Goal: Task Accomplishment & Management: Manage account settings

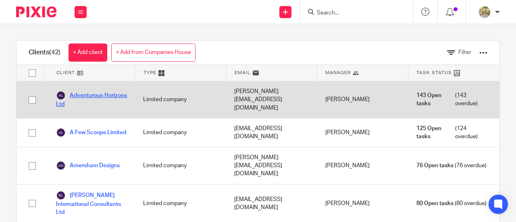
click at [85, 100] on link "Adventurous Horizons Ltd" at bounding box center [91, 100] width 71 height 18
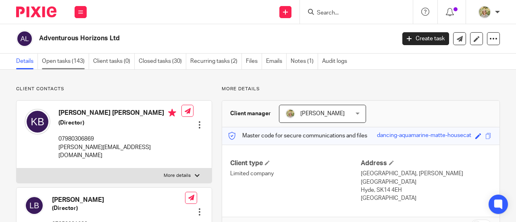
click at [69, 63] on link "Open tasks (143)" at bounding box center [65, 62] width 47 height 16
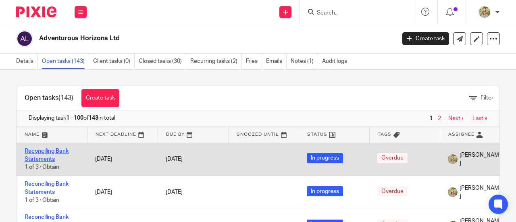
click at [48, 152] on link "Reconciling Bank Statements" at bounding box center [47, 155] width 44 height 14
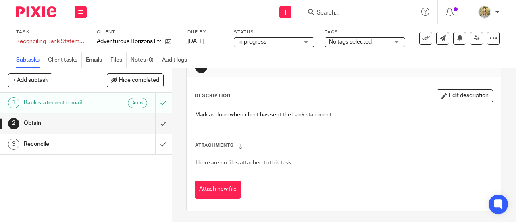
scroll to position [25, 0]
click at [80, 103] on h1 "Bank statement e-mail" at bounding box center [65, 103] width 82 height 12
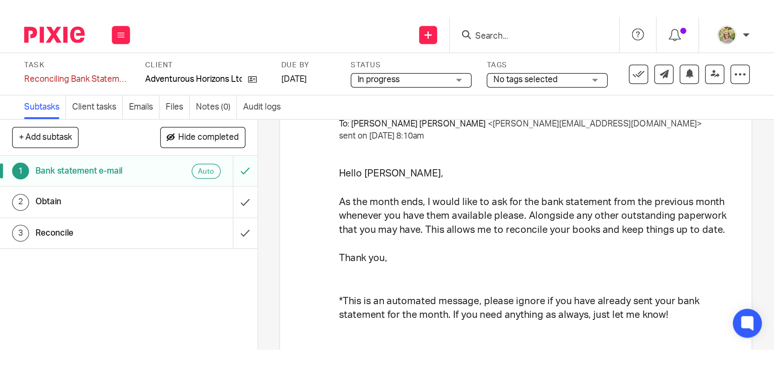
scroll to position [81, 0]
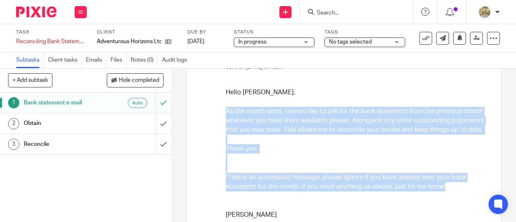
drag, startPoint x: 223, startPoint y: 110, endPoint x: 440, endPoint y: 188, distance: 230.3
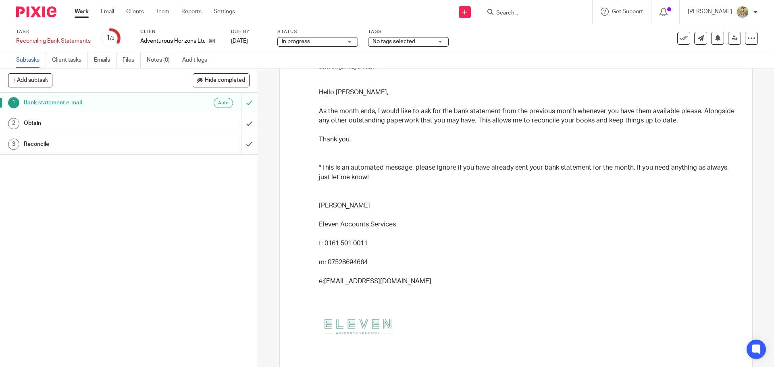
click at [187, 222] on div "1 Bank statement e-mail Auto 2 Obtain 3 Reconcile" at bounding box center [129, 230] width 258 height 275
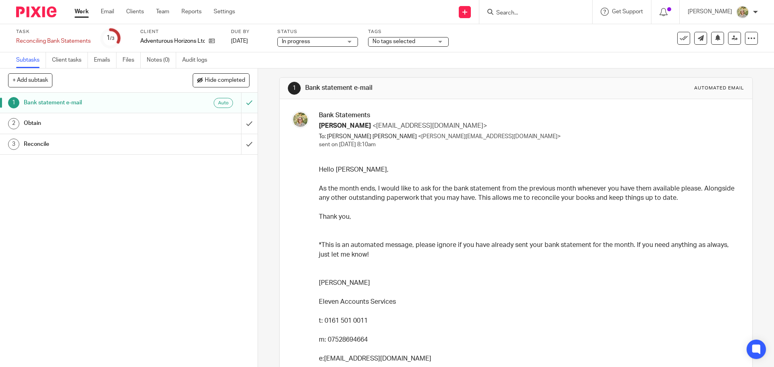
scroll to position [0, 0]
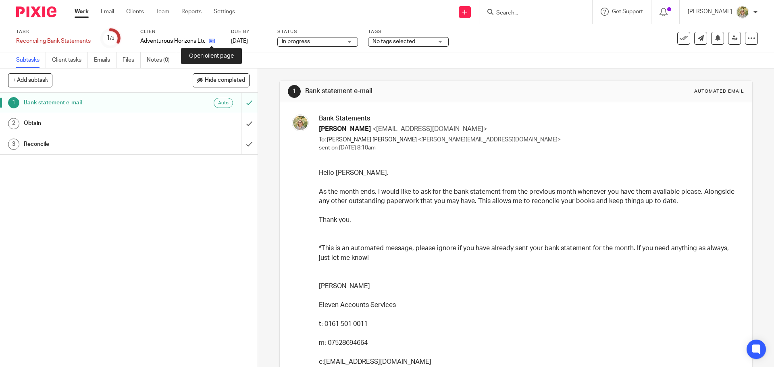
click at [212, 40] on icon at bounding box center [212, 41] width 6 height 6
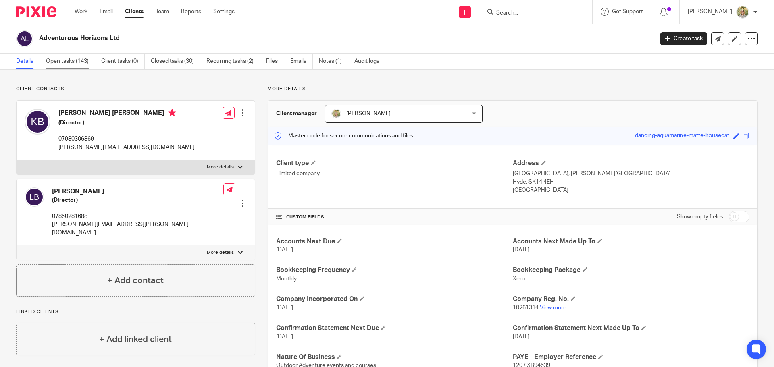
click at [73, 58] on link "Open tasks (143)" at bounding box center [70, 62] width 49 height 16
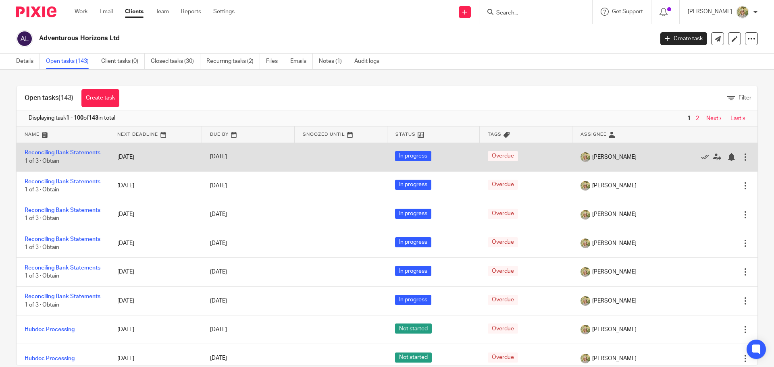
click at [742, 157] on div at bounding box center [746, 157] width 8 height 8
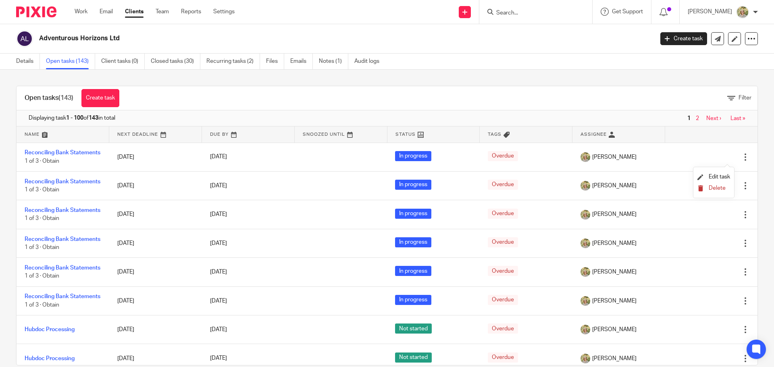
click at [720, 187] on span "Delete" at bounding box center [717, 189] width 17 height 6
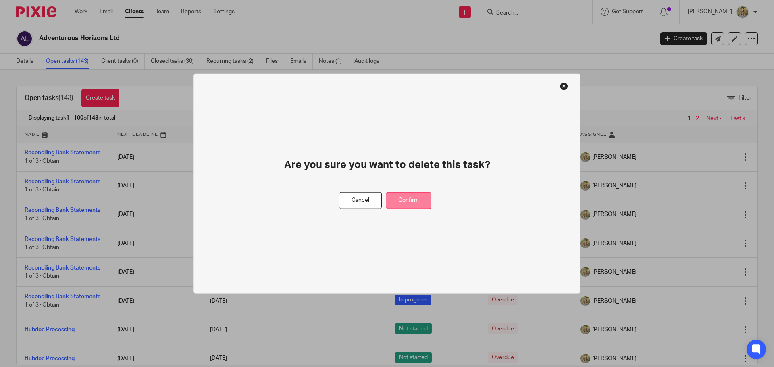
click at [421, 201] on button "Confirm" at bounding box center [409, 200] width 46 height 17
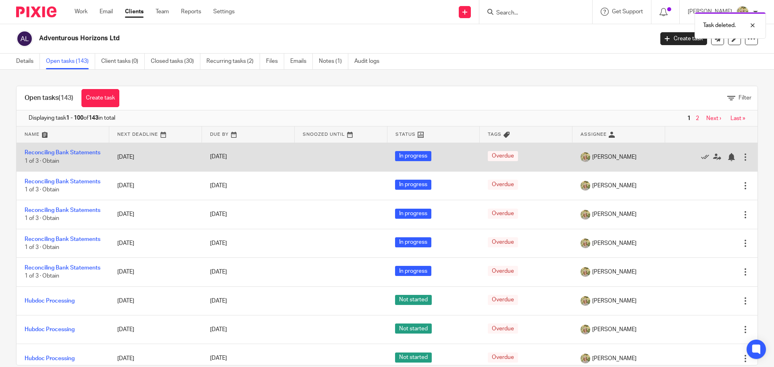
click at [742, 161] on div at bounding box center [746, 157] width 8 height 8
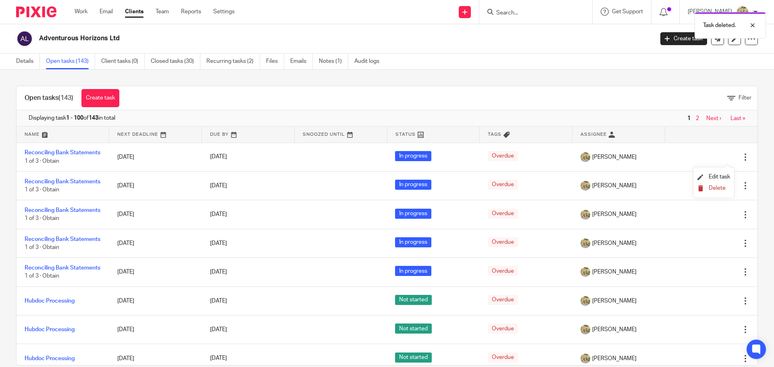
click at [722, 186] on span "Delete" at bounding box center [717, 189] width 17 height 6
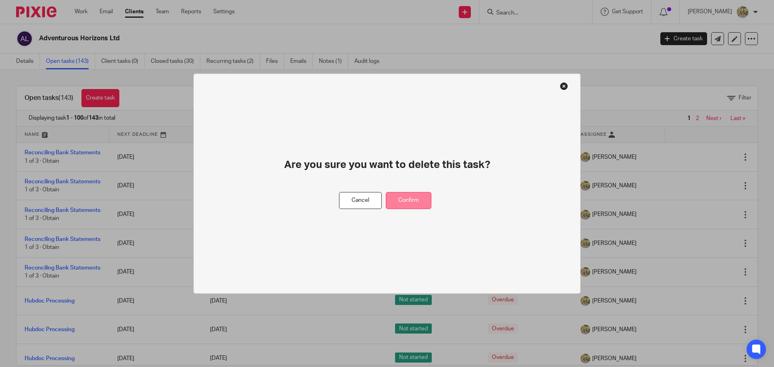
click at [412, 199] on button "Confirm" at bounding box center [409, 200] width 46 height 17
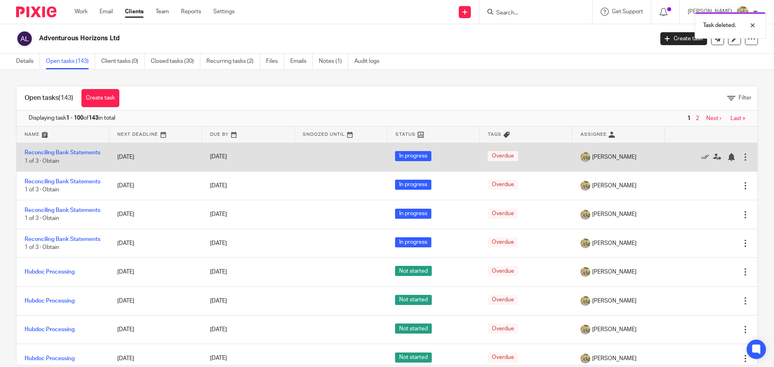
click at [742, 157] on div at bounding box center [746, 157] width 8 height 8
click at [701, 161] on icon at bounding box center [705, 157] width 8 height 8
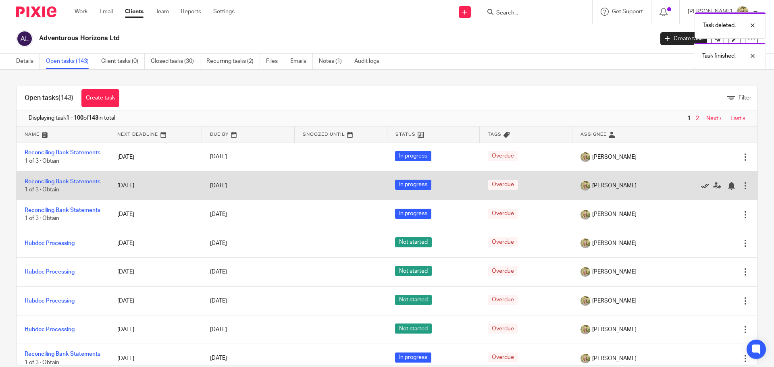
click at [701, 190] on icon at bounding box center [705, 186] width 8 height 8
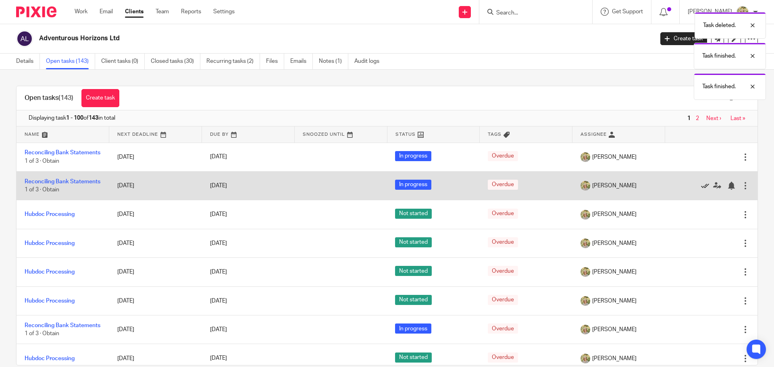
click at [701, 190] on icon at bounding box center [705, 186] width 8 height 8
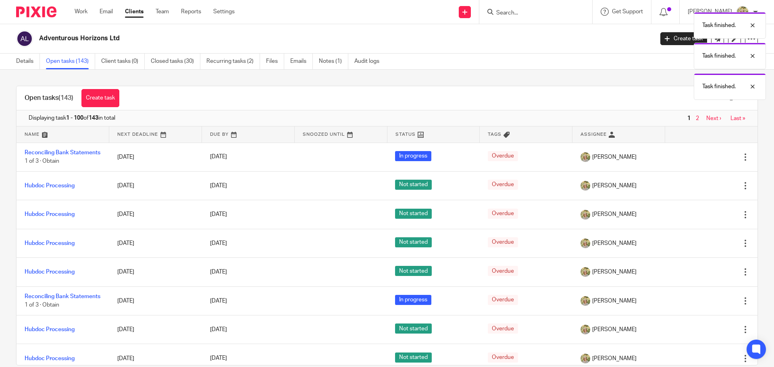
click at [701, 190] on icon at bounding box center [705, 186] width 8 height 8
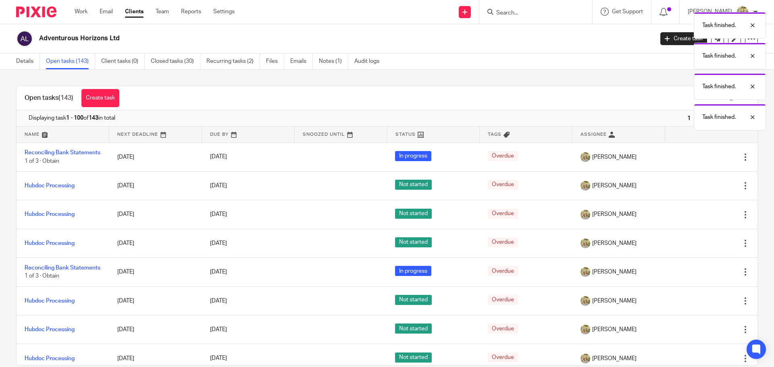
click at [701, 190] on icon at bounding box center [705, 186] width 8 height 8
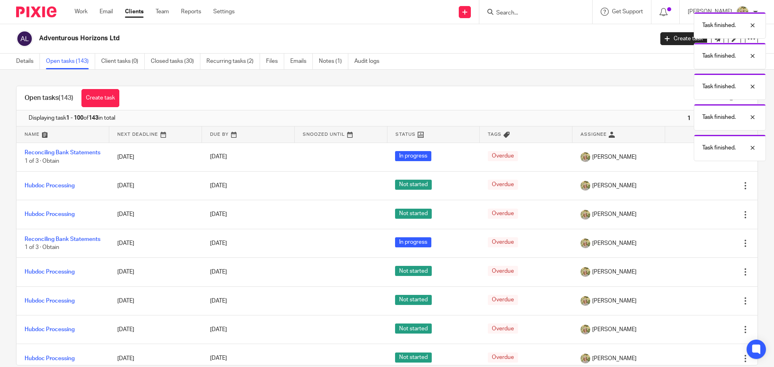
click at [701, 190] on icon at bounding box center [705, 186] width 8 height 8
click at [687, 190] on div "Edit task Delete" at bounding box center [711, 186] width 77 height 20
click at [701, 190] on icon at bounding box center [705, 186] width 8 height 8
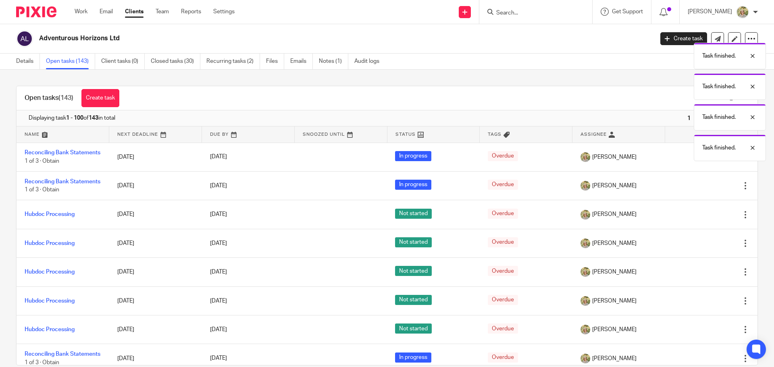
click at [701, 190] on icon at bounding box center [705, 186] width 8 height 8
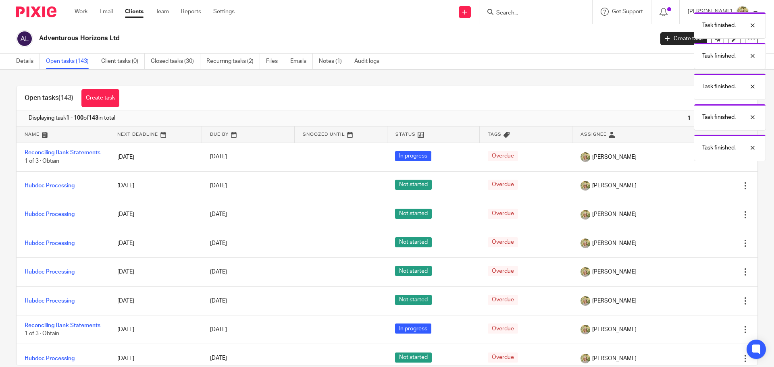
click at [701, 190] on icon at bounding box center [705, 186] width 8 height 8
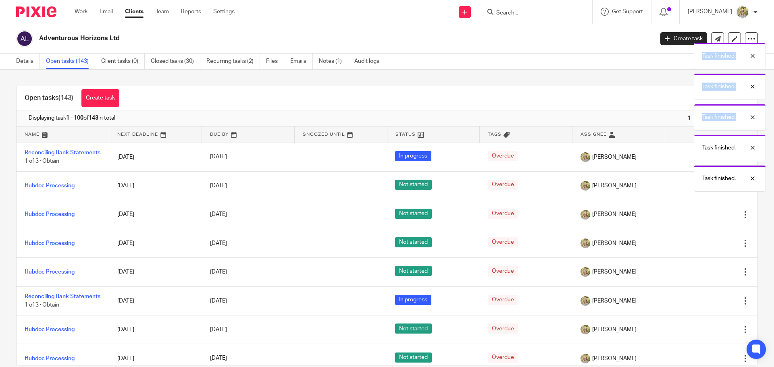
click at [687, 190] on div "Task finished. Task finished. Task finished. Task finished. Task finished. Task…" at bounding box center [576, 100] width 379 height 184
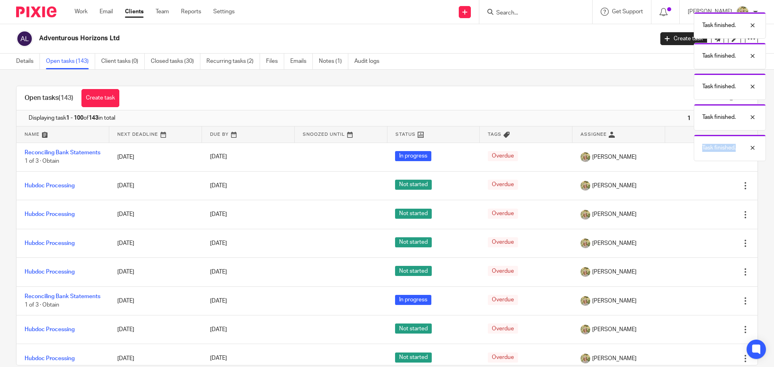
click at [701, 190] on icon at bounding box center [705, 186] width 8 height 8
click at [701, 211] on icon at bounding box center [705, 215] width 8 height 8
click at [701, 190] on icon at bounding box center [705, 186] width 8 height 8
click at [701, 211] on icon at bounding box center [705, 215] width 8 height 8
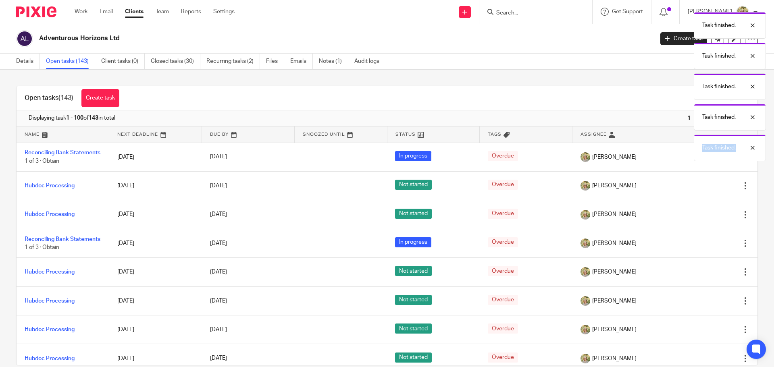
click at [701, 190] on icon at bounding box center [705, 186] width 8 height 8
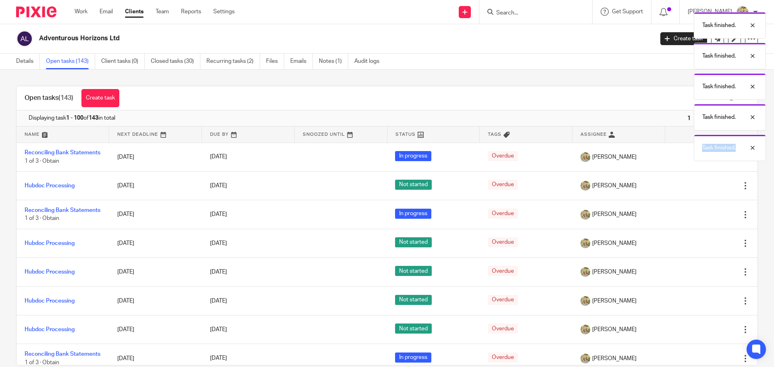
click at [701, 190] on icon at bounding box center [705, 186] width 8 height 8
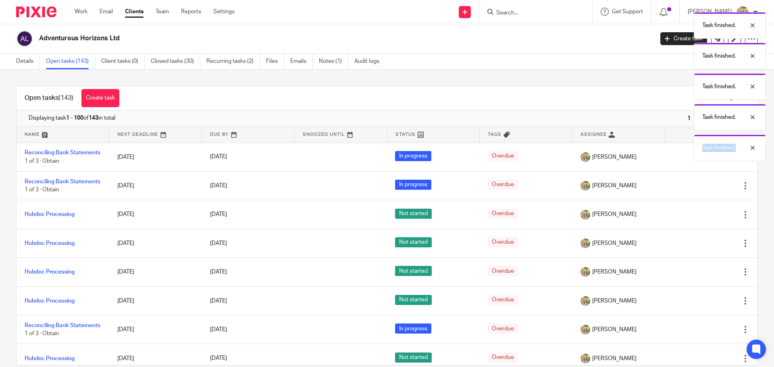
click at [701, 190] on icon at bounding box center [705, 186] width 8 height 8
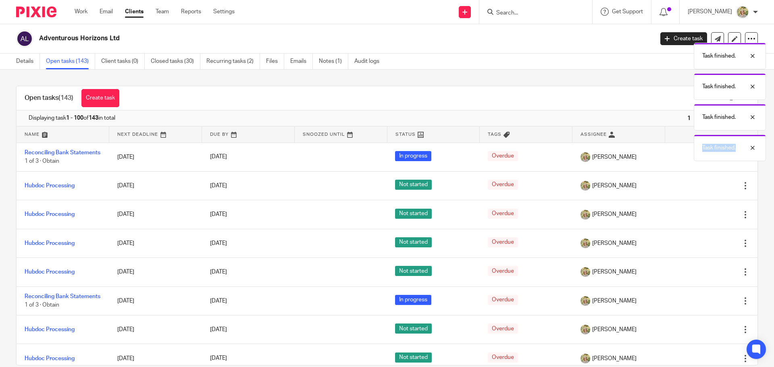
click at [701, 190] on icon at bounding box center [705, 186] width 8 height 8
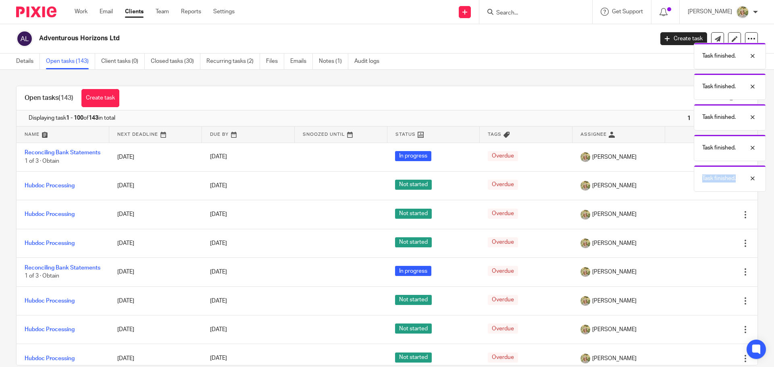
click at [687, 190] on body "Work Email Clients Team Reports Settings Work Email Clients Team Reports Settin…" at bounding box center [387, 183] width 774 height 367
click at [701, 190] on icon at bounding box center [705, 186] width 8 height 8
click at [687, 190] on body "Work Email Clients Team Reports Settings Work Email Clients Team Reports Settin…" at bounding box center [387, 183] width 774 height 367
click at [687, 190] on div "Task finished. Task finished. Task finished. Task finished. Task finished. Task…" at bounding box center [576, 100] width 379 height 184
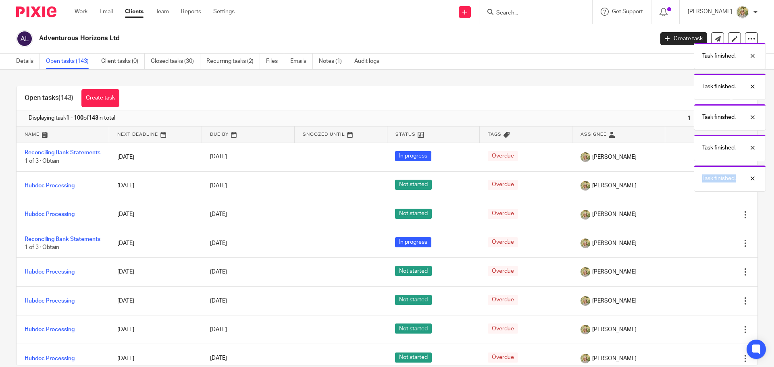
click at [687, 190] on div "Task finished. Task finished. Task finished. Task finished. Task finished. Task…" at bounding box center [576, 100] width 379 height 184
click at [687, 190] on body "Work Email Clients Team Reports Settings Work Email Clients Team Reports Settin…" at bounding box center [387, 183] width 774 height 367
click at [701, 190] on icon at bounding box center [705, 186] width 8 height 8
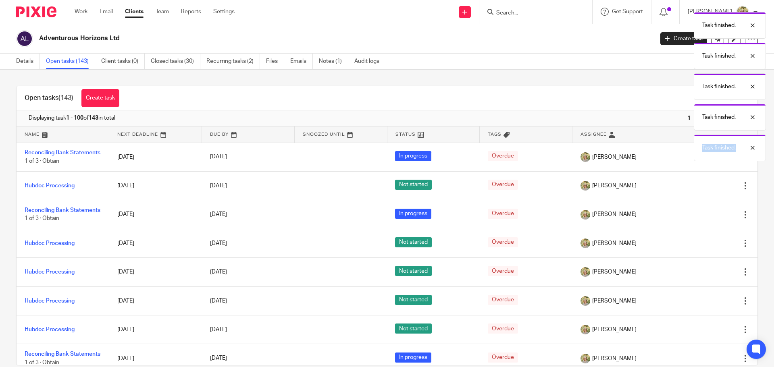
click at [701, 190] on icon at bounding box center [705, 186] width 8 height 8
click at [701, 211] on icon at bounding box center [705, 215] width 8 height 8
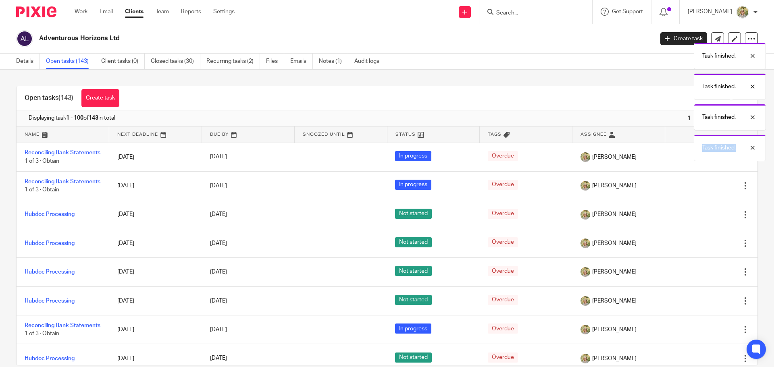
click at [701, 190] on icon at bounding box center [705, 186] width 8 height 8
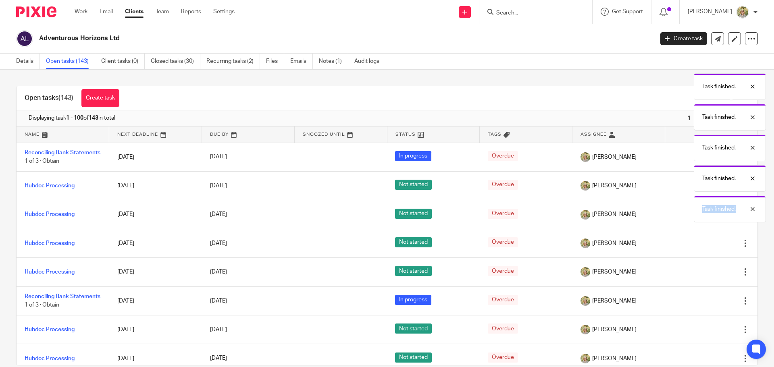
click at [687, 190] on div "Task finished. Task finished. Task finished. Task finished. Task finished. Task…" at bounding box center [576, 115] width 379 height 215
click at [687, 190] on div "Task finished. Task finished. Task finished. Task finished. Task finished. Task…" at bounding box center [576, 100] width 379 height 184
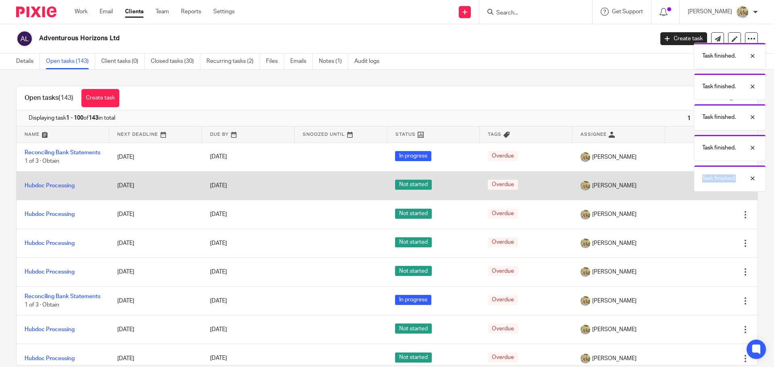
click at [687, 190] on body "Work Email Clients Team Reports Settings Work Email Clients Team Reports Settin…" at bounding box center [387, 183] width 774 height 367
click at [701, 190] on icon at bounding box center [705, 186] width 8 height 8
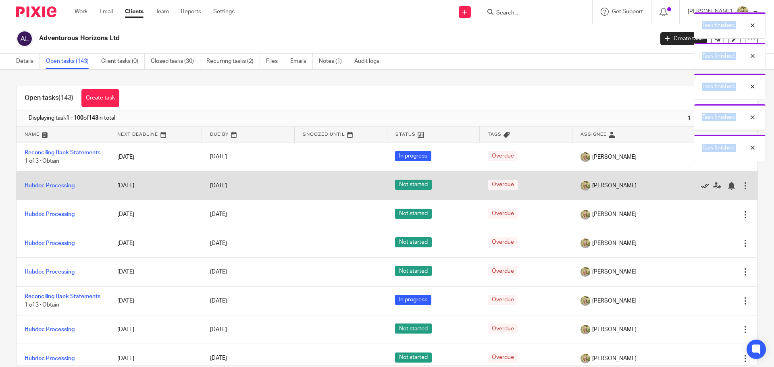
click at [701, 190] on icon at bounding box center [705, 186] width 8 height 8
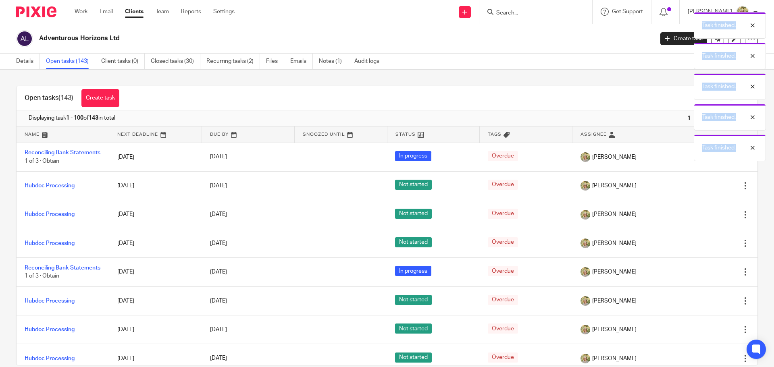
click at [687, 190] on div "Edit task Delete" at bounding box center [711, 186] width 77 height 20
click at [701, 190] on icon at bounding box center [705, 186] width 8 height 8
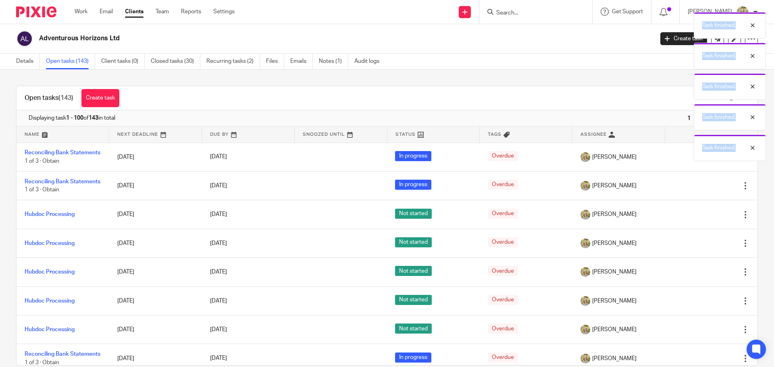
click at [701, 190] on icon at bounding box center [705, 186] width 8 height 8
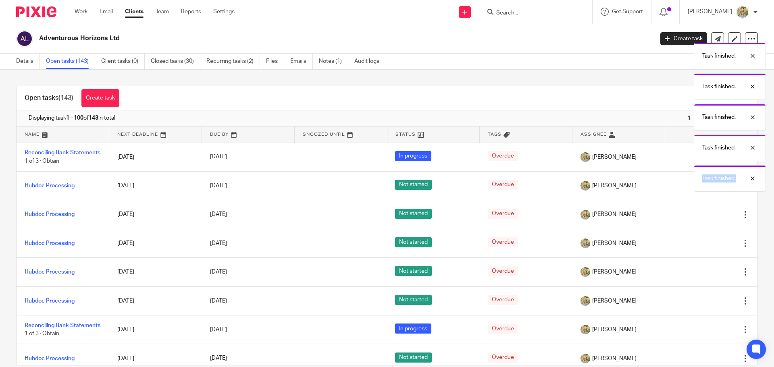
click at [687, 190] on div "Task finished. Task finished. Task finished. Task finished. Task finished. Task…" at bounding box center [576, 100] width 379 height 184
click at [687, 190] on body "Work Email Clients Team Reports Settings Work Email Clients Team Reports Settin…" at bounding box center [387, 183] width 774 height 367
click at [701, 190] on icon at bounding box center [705, 186] width 8 height 8
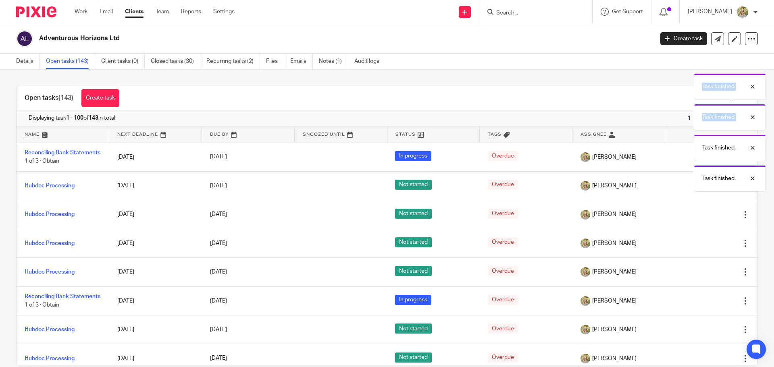
click at [687, 190] on div "Task finished. Task finished. Task finished. Task finished. Task finished. Task…" at bounding box center [576, 100] width 379 height 184
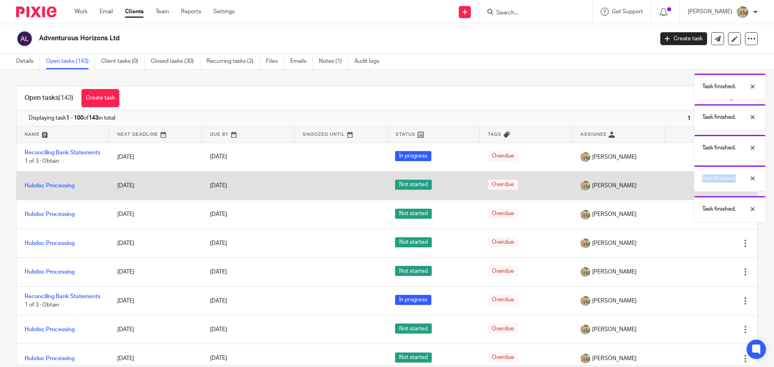
click at [687, 190] on div "Task finished. Task finished. Task finished. Task finished. Task finished. Task…" at bounding box center [576, 115] width 379 height 215
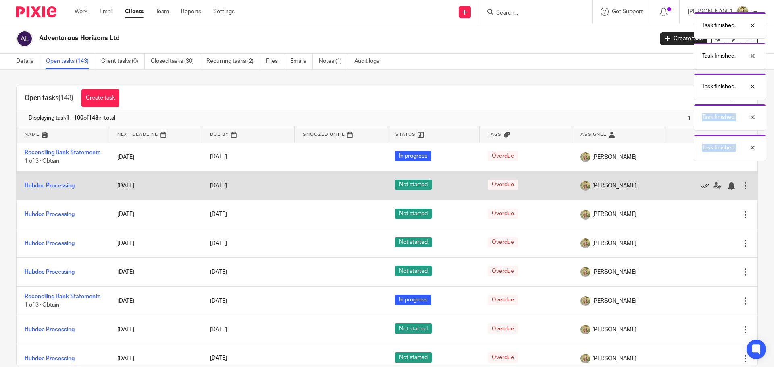
click at [701, 190] on icon at bounding box center [705, 186] width 8 height 8
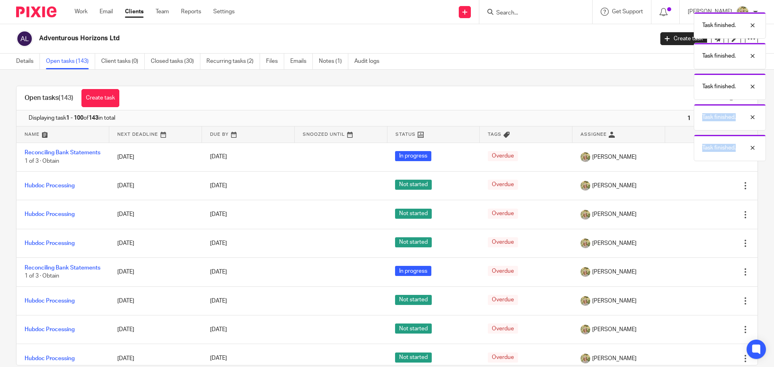
click at [701, 190] on icon at bounding box center [705, 186] width 8 height 8
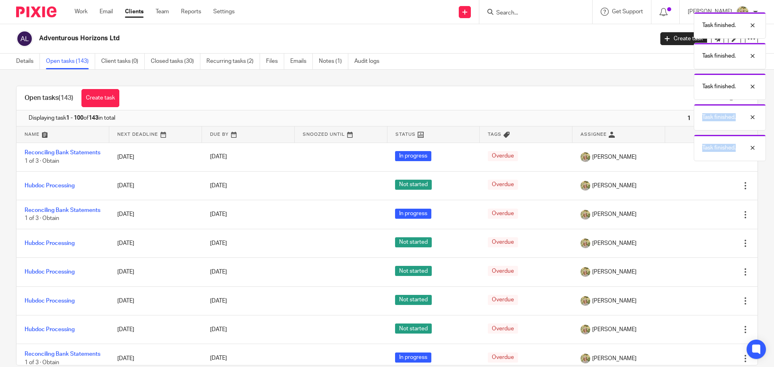
click at [701, 190] on icon at bounding box center [705, 186] width 8 height 8
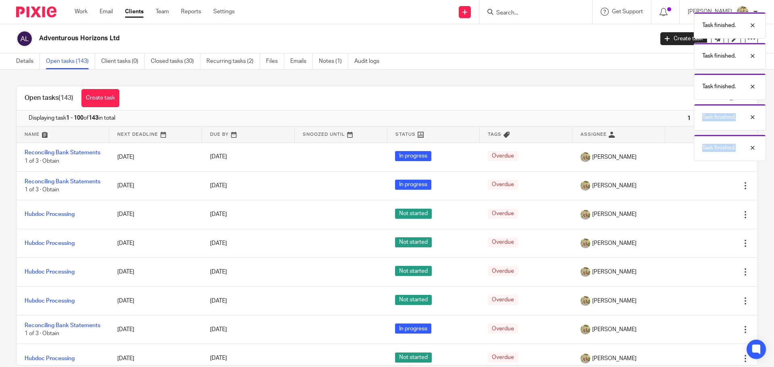
click at [701, 190] on icon at bounding box center [705, 186] width 8 height 8
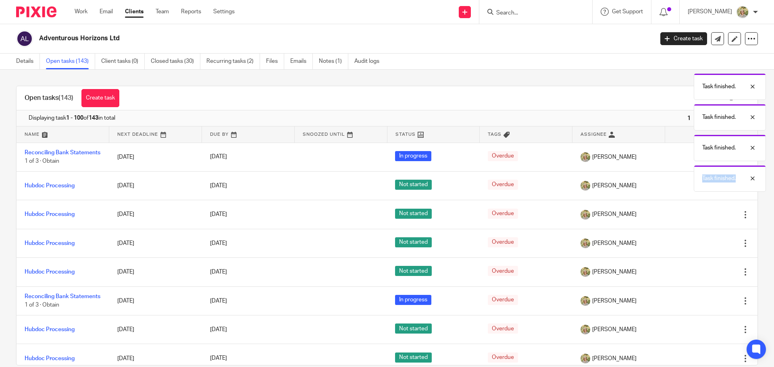
click at [687, 190] on div "Task finished. Task finished. Task finished. Task finished. Task finished. Task…" at bounding box center [576, 100] width 379 height 184
click at [687, 190] on body "Work Email Clients Team Reports Settings Work Email Clients Team Reports Settin…" at bounding box center [387, 183] width 774 height 367
click at [701, 190] on icon at bounding box center [705, 186] width 8 height 8
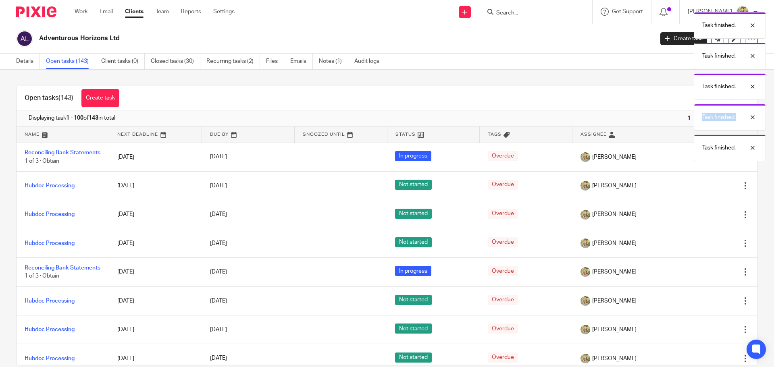
click at [701, 190] on icon at bounding box center [705, 186] width 8 height 8
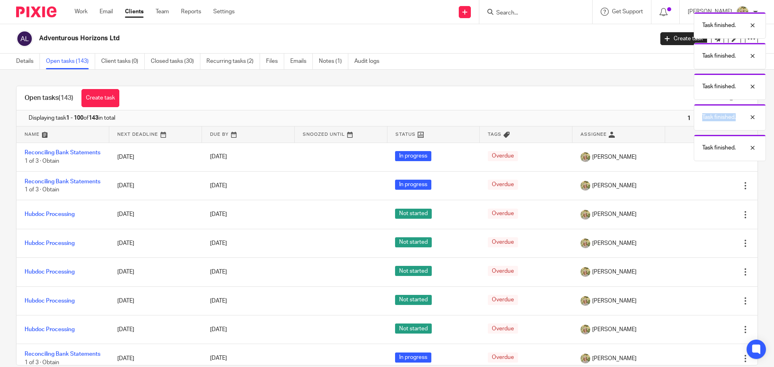
click at [701, 190] on icon at bounding box center [705, 186] width 8 height 8
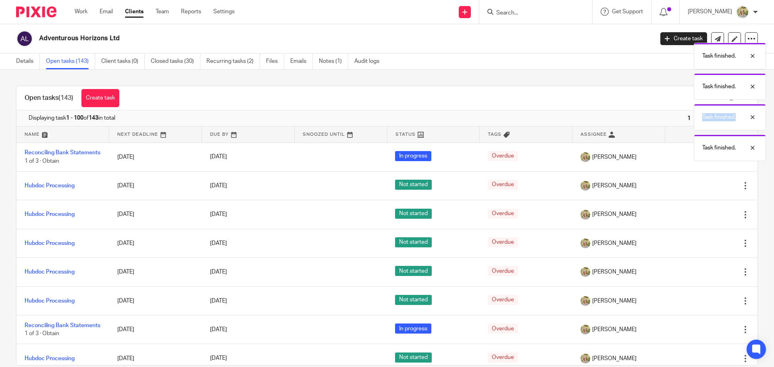
click at [701, 190] on icon at bounding box center [705, 186] width 8 height 8
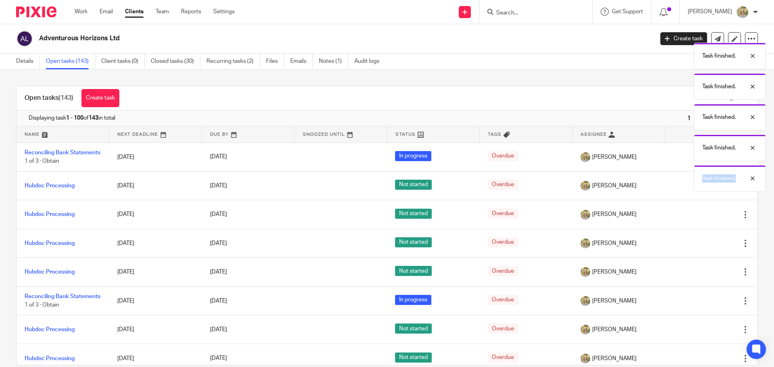
click at [687, 190] on div "Task finished. Task finished. Task finished. Task finished. Task finished. Task…" at bounding box center [576, 100] width 379 height 184
click at [701, 190] on icon at bounding box center [705, 186] width 8 height 8
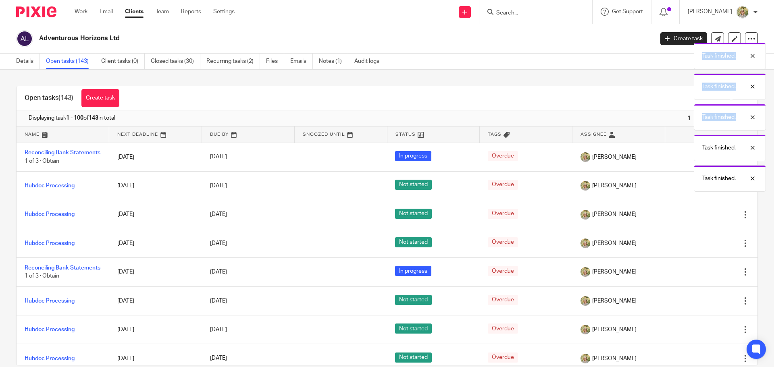
click at [687, 190] on div "Task finished. Task finished. Task finished. Task finished. Task finished. Task…" at bounding box center [576, 100] width 379 height 184
click at [687, 190] on div "Task finished. Task finished. Task finished. Task finished. Task finished. Task…" at bounding box center [576, 115] width 379 height 215
click at [687, 190] on div "Task finished. Task finished. Task finished. Task finished. Task finished. Task…" at bounding box center [576, 100] width 379 height 184
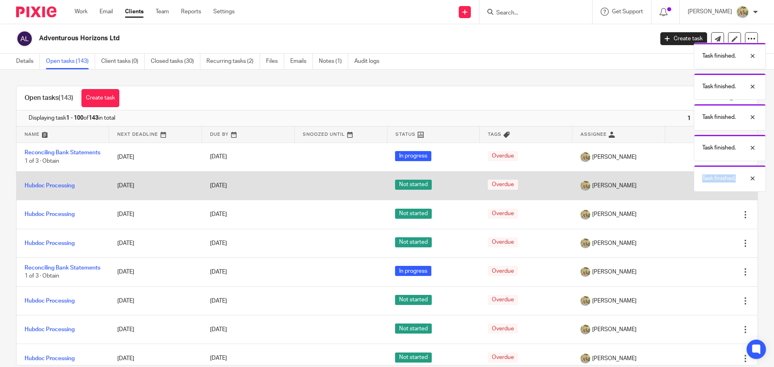
click at [687, 190] on body "Work Email Clients Team Reports Settings Work Email Clients Team Reports Settin…" at bounding box center [387, 183] width 774 height 367
click at [701, 190] on icon at bounding box center [705, 186] width 8 height 8
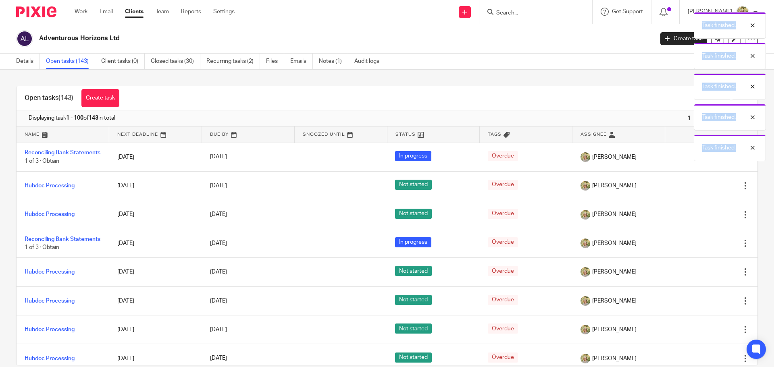
click at [701, 190] on icon at bounding box center [705, 186] width 8 height 8
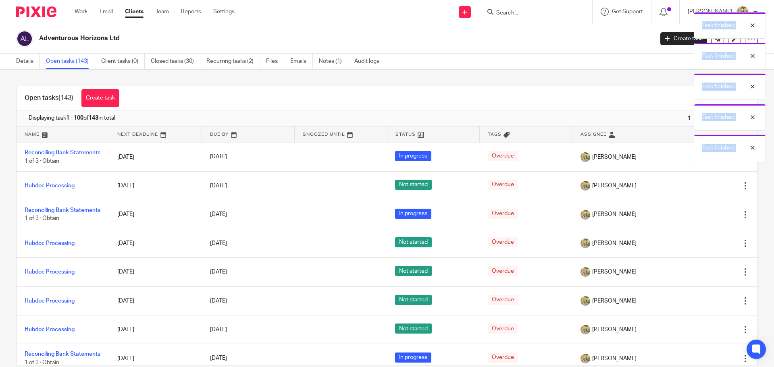
click at [701, 190] on icon at bounding box center [705, 186] width 8 height 8
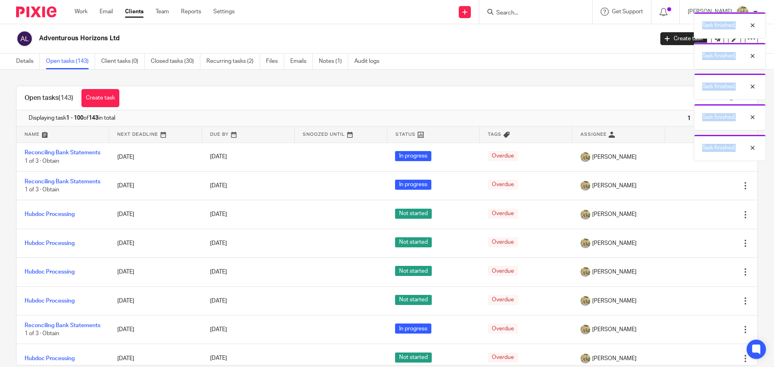
click at [701, 190] on icon at bounding box center [705, 186] width 8 height 8
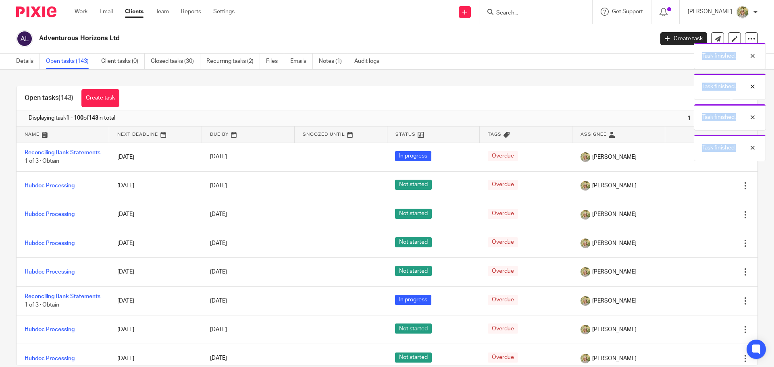
click at [701, 190] on icon at bounding box center [705, 186] width 8 height 8
click at [687, 161] on div "Task finished. Task finished. Task finished. Task finished. Task finished." at bounding box center [576, 84] width 379 height 153
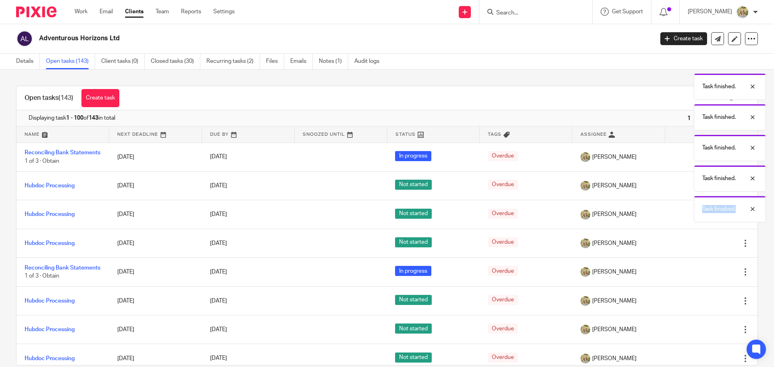
click at [687, 190] on div "Task finished. Task finished. Task finished. Task finished. Task finished. Task…" at bounding box center [576, 115] width 379 height 215
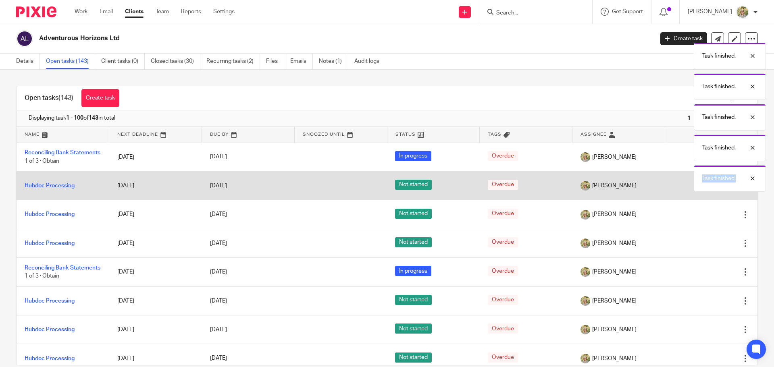
click at [687, 190] on body "Work Email Clients Team Reports Settings Work Email Clients Team Reports Settin…" at bounding box center [387, 183] width 774 height 367
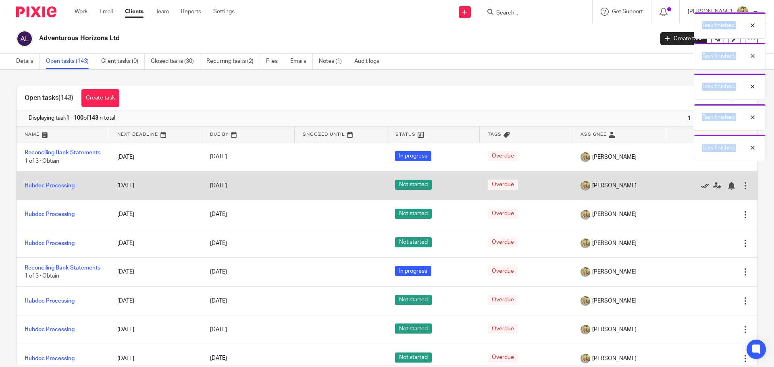
click at [701, 190] on icon at bounding box center [705, 186] width 8 height 8
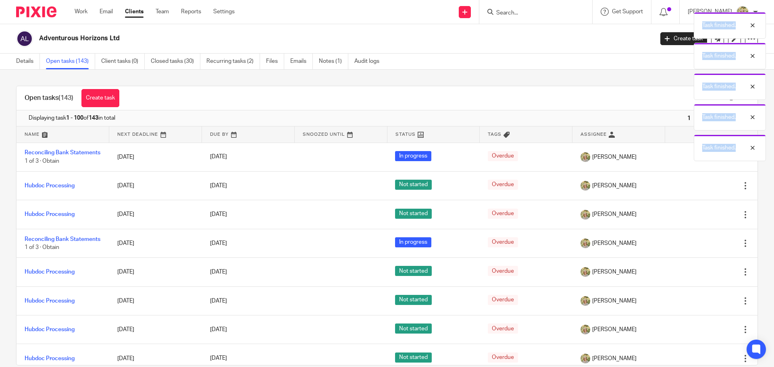
click at [701, 190] on icon at bounding box center [705, 186] width 8 height 8
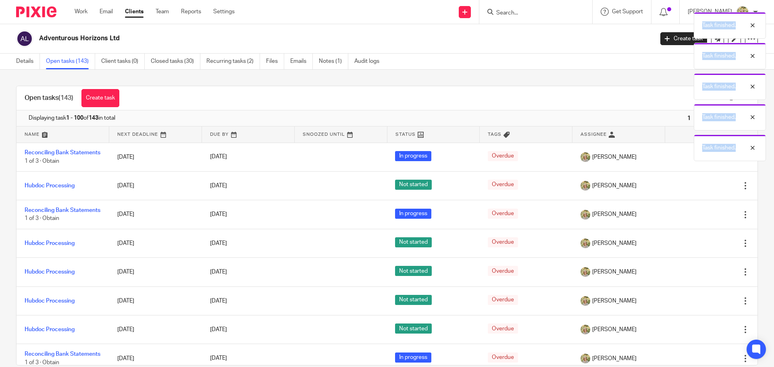
click at [701, 190] on icon at bounding box center [705, 186] width 8 height 8
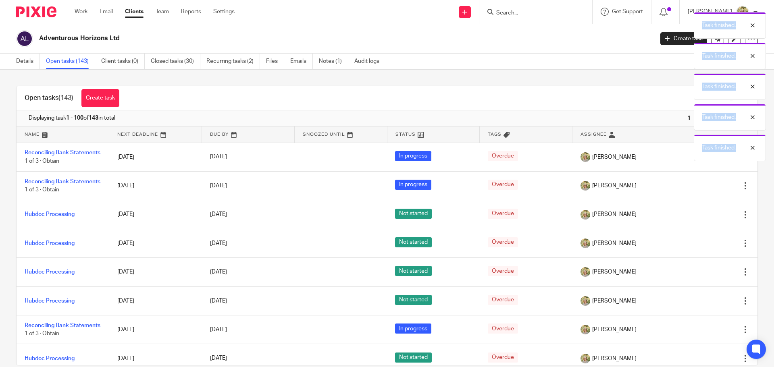
click at [701, 190] on icon at bounding box center [705, 186] width 8 height 8
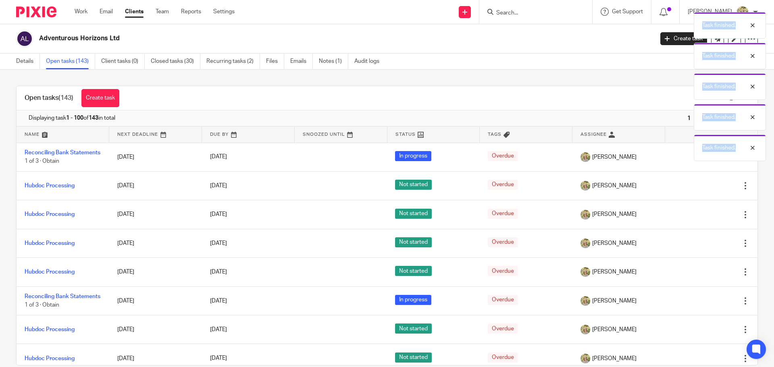
click at [701, 190] on icon at bounding box center [705, 186] width 8 height 8
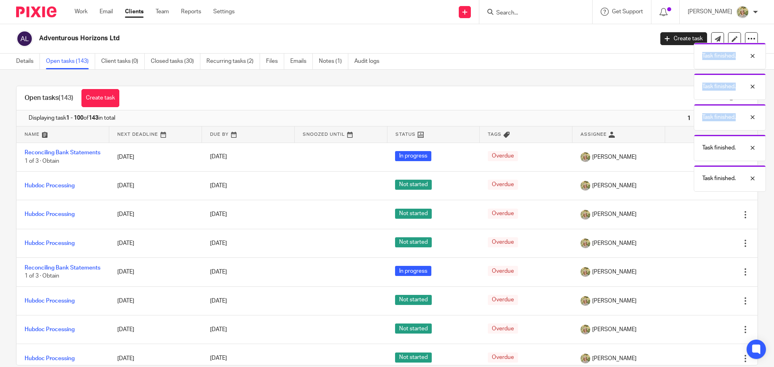
click at [687, 190] on div "Task finished. Task finished. Task finished. Task finished. Task finished. Task…" at bounding box center [576, 100] width 379 height 184
click at [701, 190] on icon at bounding box center [705, 186] width 8 height 8
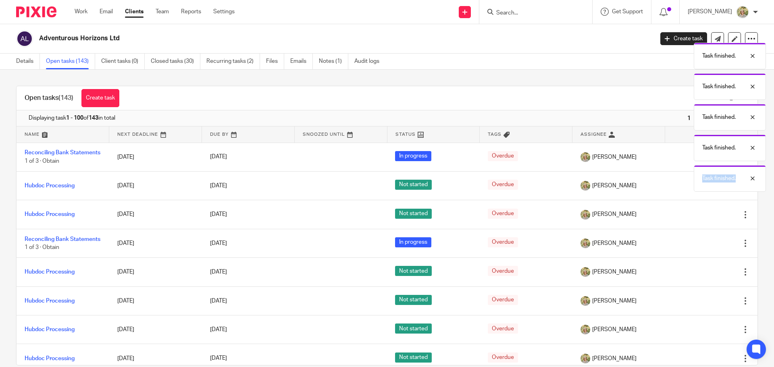
click at [687, 190] on div "Task finished. Task finished. Task finished. Task finished. Task finished. Task…" at bounding box center [576, 100] width 379 height 184
click at [687, 190] on div "Task finished. Task finished. Task finished. Task finished. Task finished. Task…" at bounding box center [576, 115] width 379 height 215
click at [687, 190] on div "Task finished. Task finished. Task finished. Task finished. Task finished. Task…" at bounding box center [576, 100] width 379 height 184
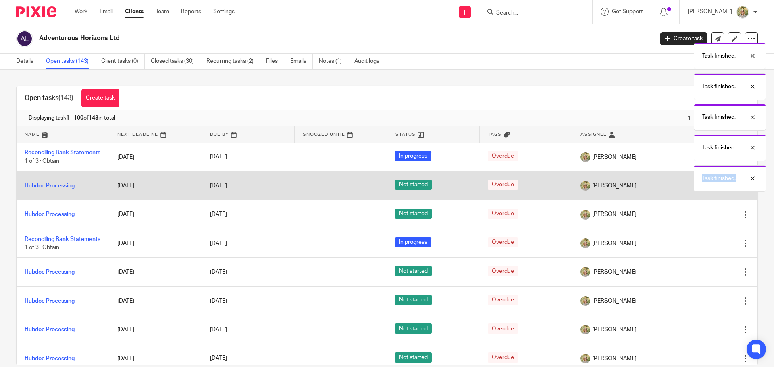
click at [701, 190] on icon at bounding box center [705, 186] width 8 height 8
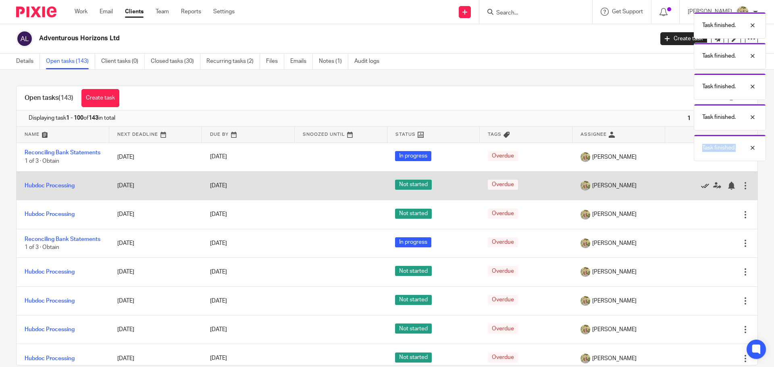
click at [701, 190] on icon at bounding box center [705, 186] width 8 height 8
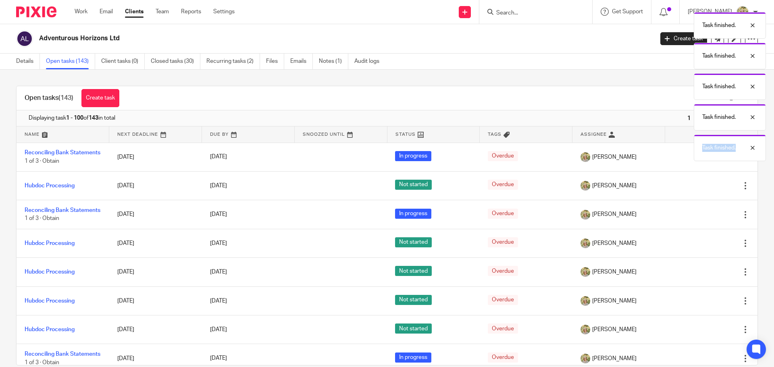
click at [701, 190] on icon at bounding box center [705, 186] width 8 height 8
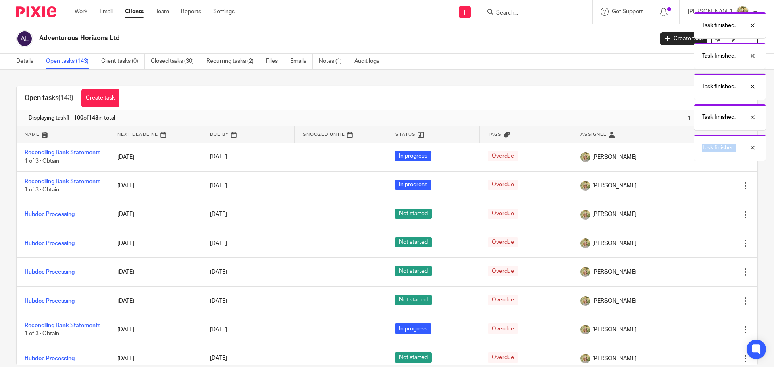
click at [701, 190] on icon at bounding box center [705, 186] width 8 height 8
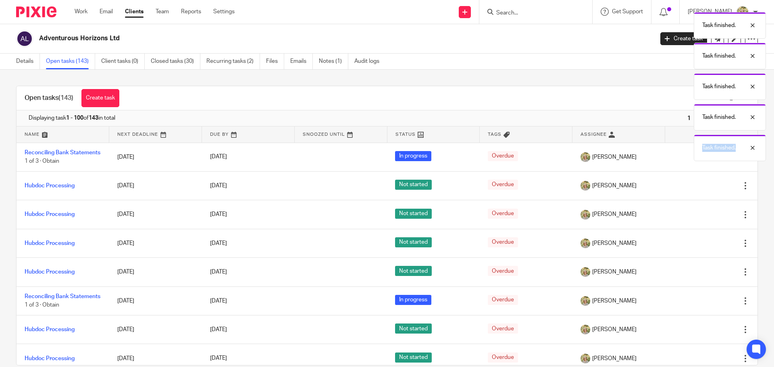
click at [701, 190] on icon at bounding box center [705, 186] width 8 height 8
click at [687, 161] on div "Task finished. Task finished. Task finished. Task finished. Task finished." at bounding box center [576, 84] width 379 height 153
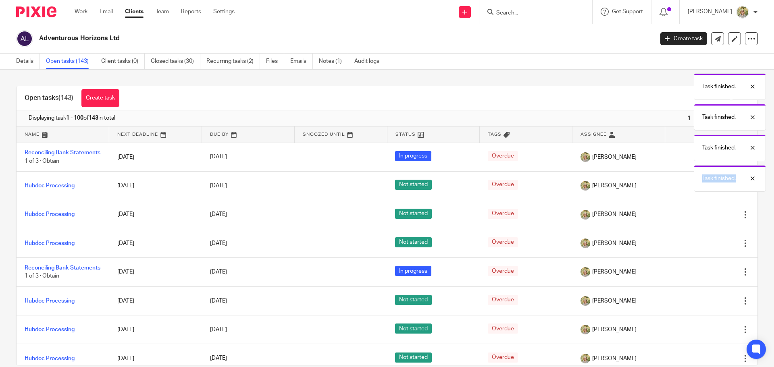
click at [687, 190] on div "Task finished. Task finished. Task finished. Task finished. Task finished. Task…" at bounding box center [576, 100] width 379 height 184
click at [687, 190] on div "Task finished. Task finished. Task finished. Task finished. Task finished. Task…" at bounding box center [576, 115] width 379 height 215
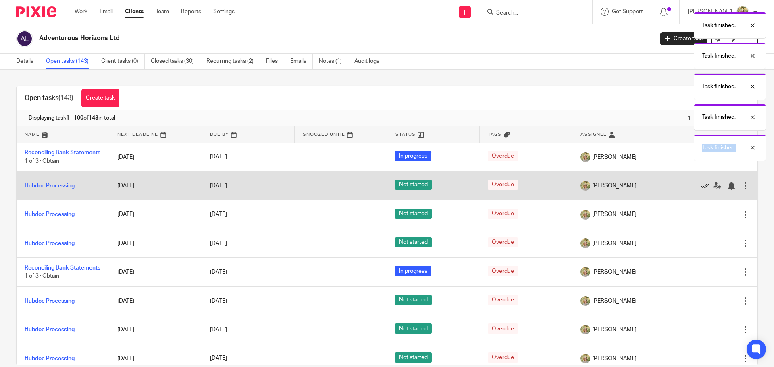
click at [701, 190] on icon at bounding box center [705, 186] width 8 height 8
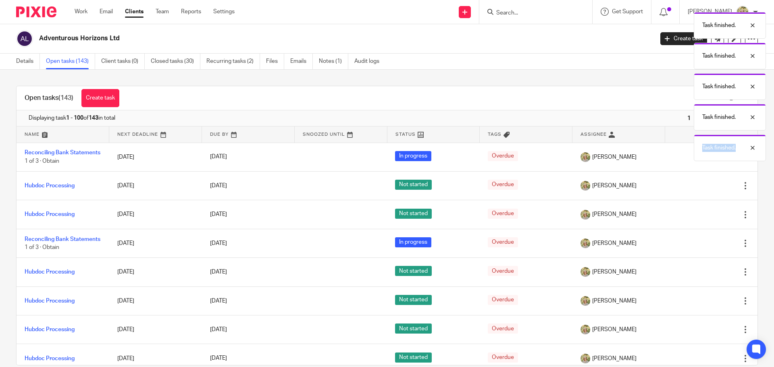
click at [701, 190] on icon at bounding box center [705, 186] width 8 height 8
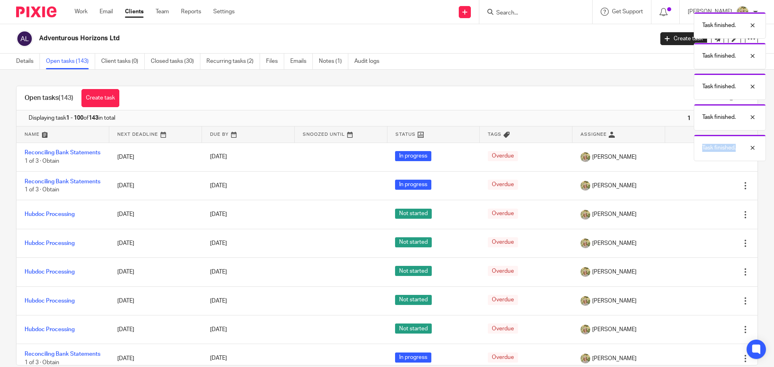
click at [701, 190] on icon at bounding box center [705, 186] width 8 height 8
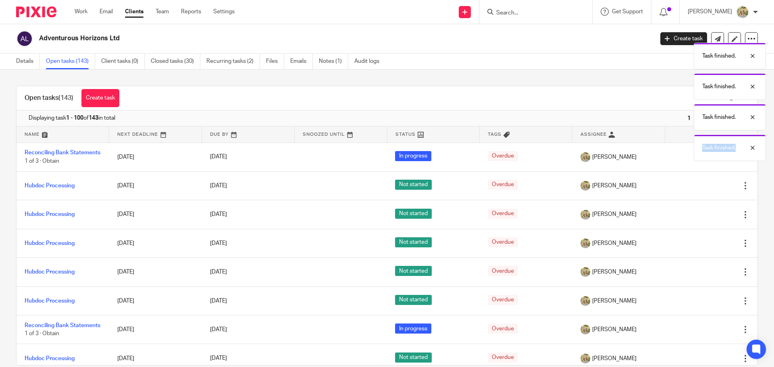
click at [701, 190] on icon at bounding box center [705, 186] width 8 height 8
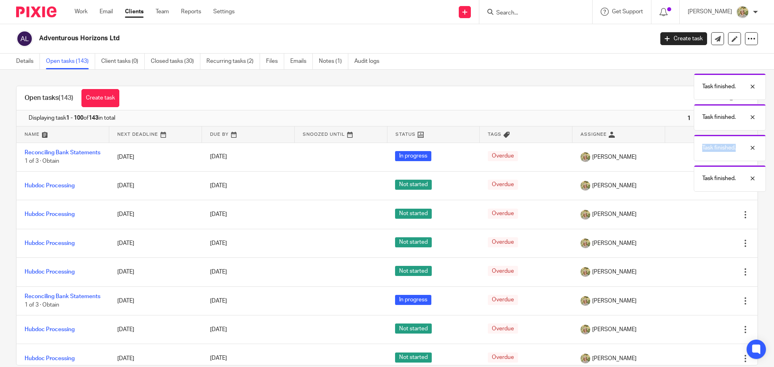
click at [701, 190] on icon at bounding box center [705, 186] width 8 height 8
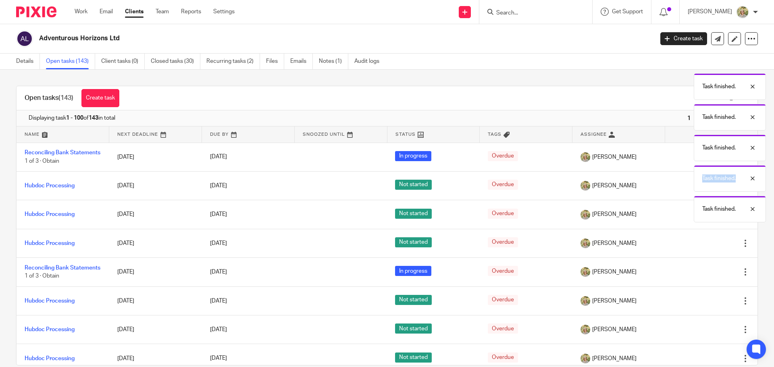
click at [687, 190] on div "Task finished. Task finished. Task finished. Task finished. Task finished. Task…" at bounding box center [576, 115] width 379 height 215
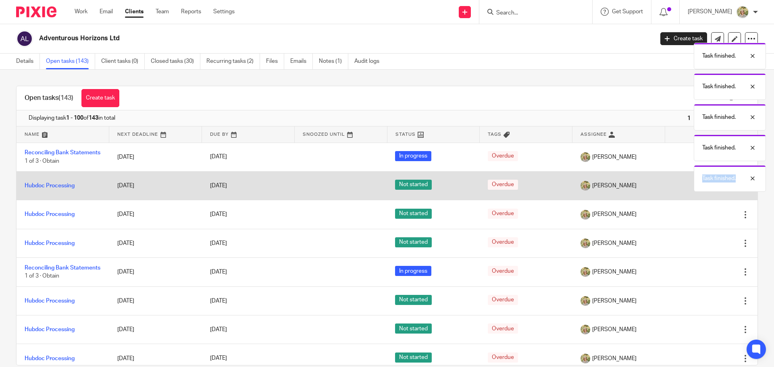
click at [687, 190] on body "Work Email Clients Team Reports Settings Work Email Clients Team Reports Settin…" at bounding box center [387, 183] width 774 height 367
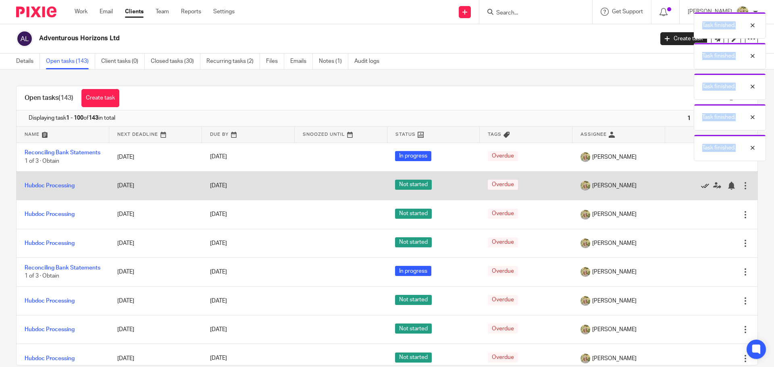
click at [701, 190] on icon at bounding box center [705, 186] width 8 height 8
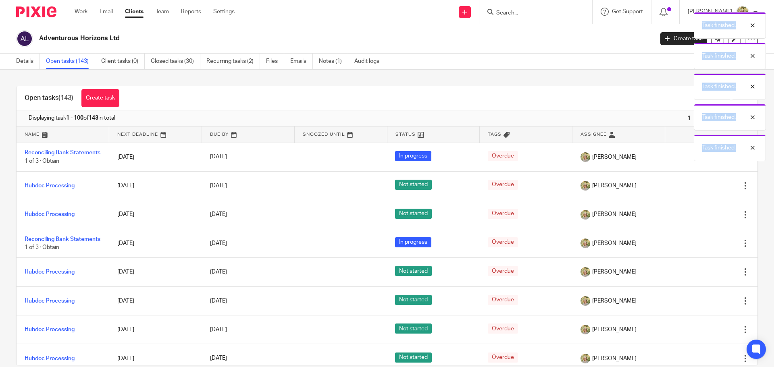
click at [701, 190] on icon at bounding box center [705, 186] width 8 height 8
click at [701, 211] on icon at bounding box center [705, 215] width 8 height 8
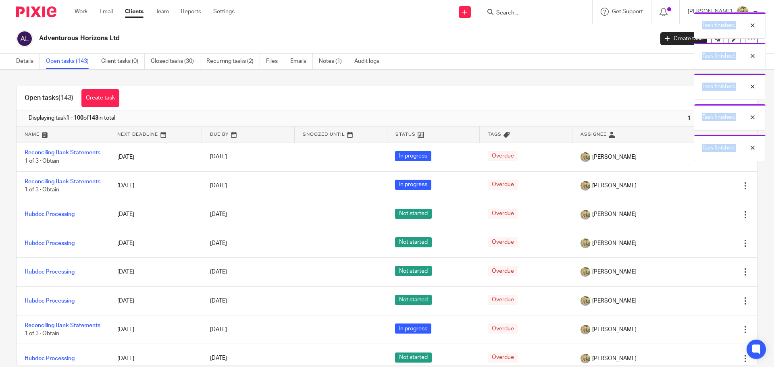
click at [701, 190] on icon at bounding box center [705, 186] width 8 height 8
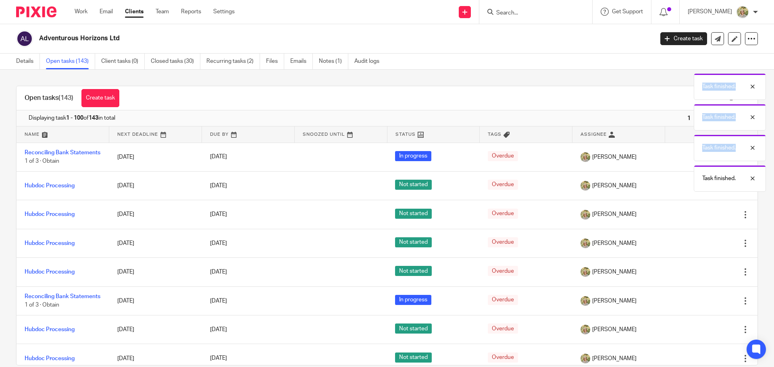
click at [701, 190] on icon at bounding box center [705, 186] width 8 height 8
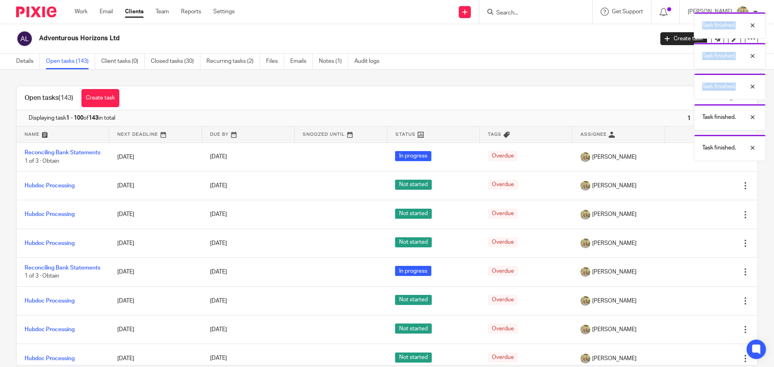
click at [701, 190] on icon at bounding box center [705, 186] width 8 height 8
click at [701, 211] on icon at bounding box center [705, 215] width 8 height 8
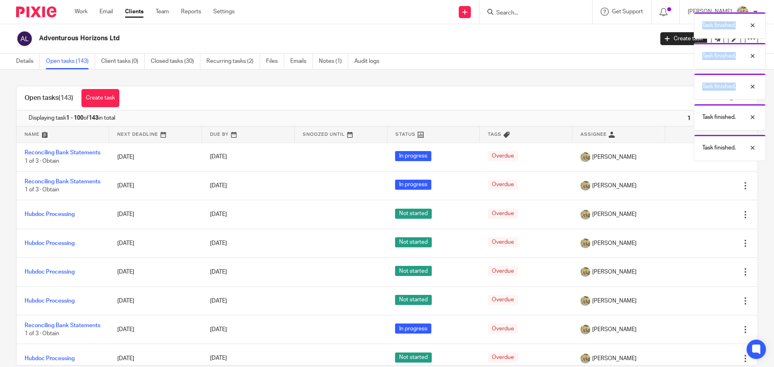
click at [701, 190] on icon at bounding box center [705, 186] width 8 height 8
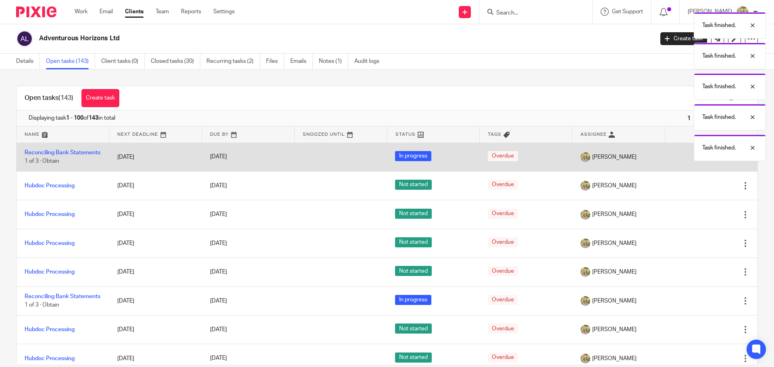
click at [685, 162] on body "Work Email Clients Team Reports Settings Work Email Clients Team Reports Settin…" at bounding box center [387, 183] width 774 height 367
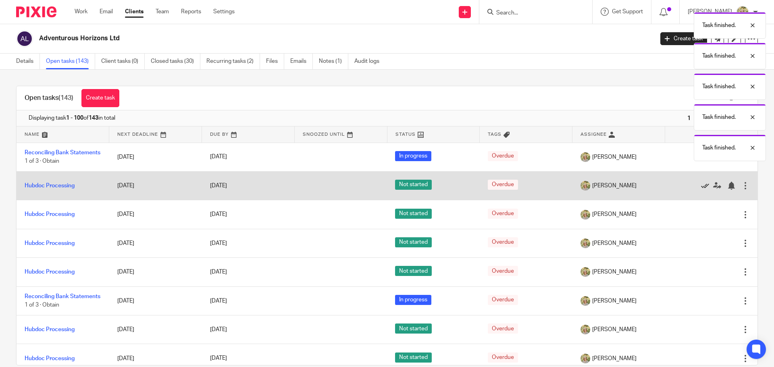
click at [701, 190] on icon at bounding box center [705, 186] width 8 height 8
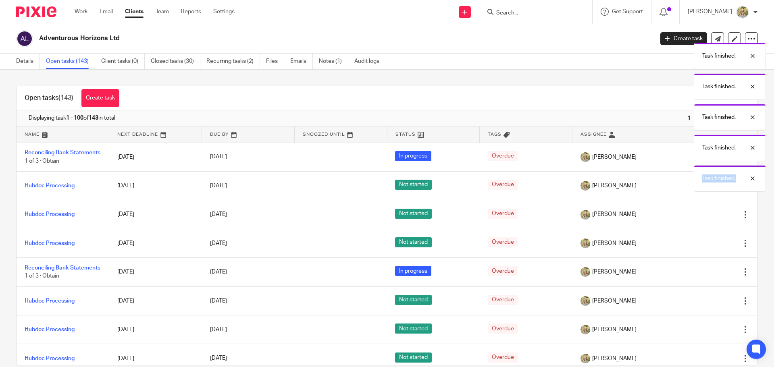
click at [688, 190] on div "Task finished. Task finished. Task finished. Task finished. Task finished. Task…" at bounding box center [576, 100] width 379 height 184
click at [701, 190] on icon at bounding box center [705, 186] width 8 height 8
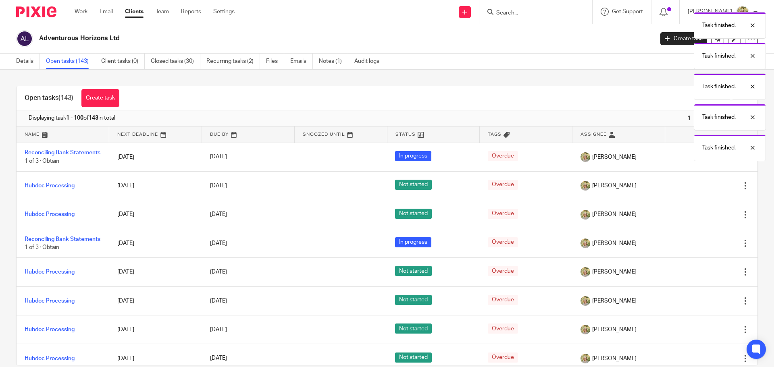
click at [701, 190] on icon at bounding box center [705, 186] width 8 height 8
click at [701, 211] on icon at bounding box center [705, 215] width 8 height 8
click at [701, 190] on icon at bounding box center [705, 186] width 8 height 8
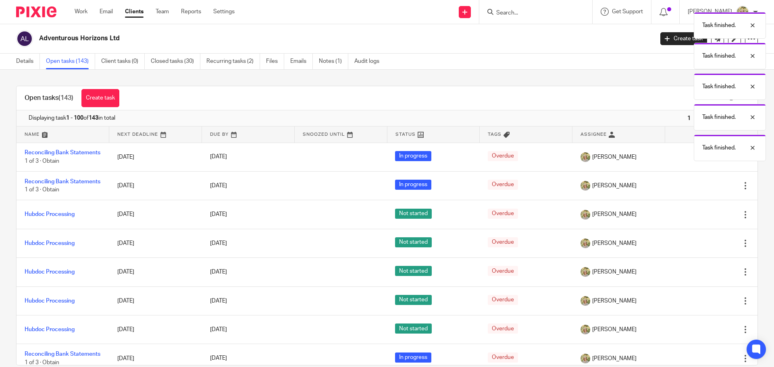
click at [701, 190] on icon at bounding box center [705, 186] width 8 height 8
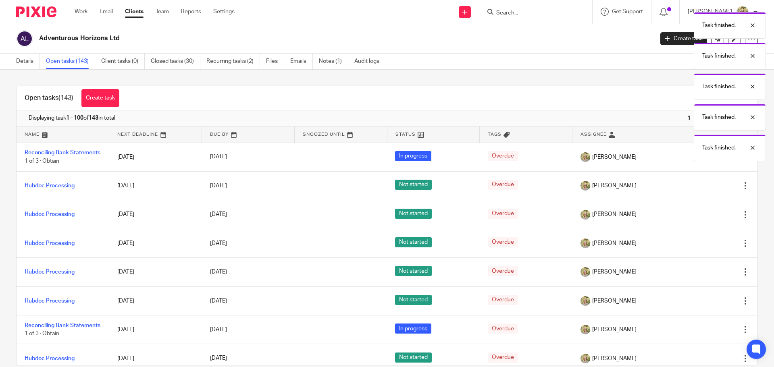
click at [685, 161] on div "Task finished. Task finished. Task finished. Task finished. Task finished." at bounding box center [576, 84] width 379 height 153
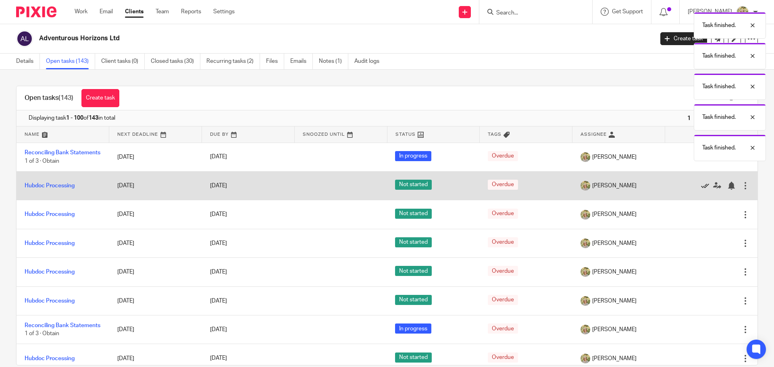
click at [701, 190] on icon at bounding box center [705, 186] width 8 height 8
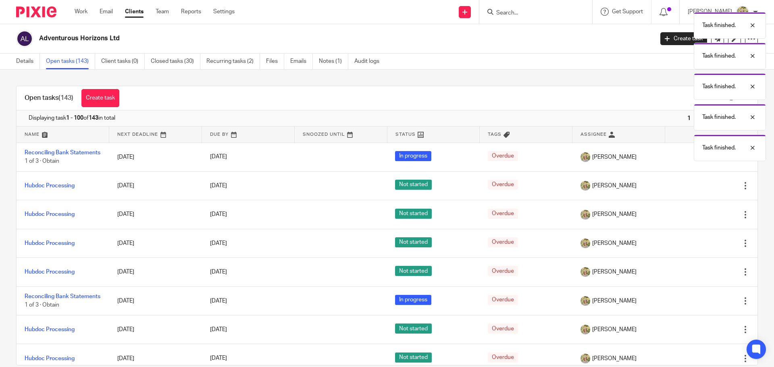
click at [701, 190] on icon at bounding box center [705, 186] width 8 height 8
click at [701, 211] on icon at bounding box center [705, 215] width 8 height 8
click at [701, 190] on icon at bounding box center [705, 186] width 8 height 8
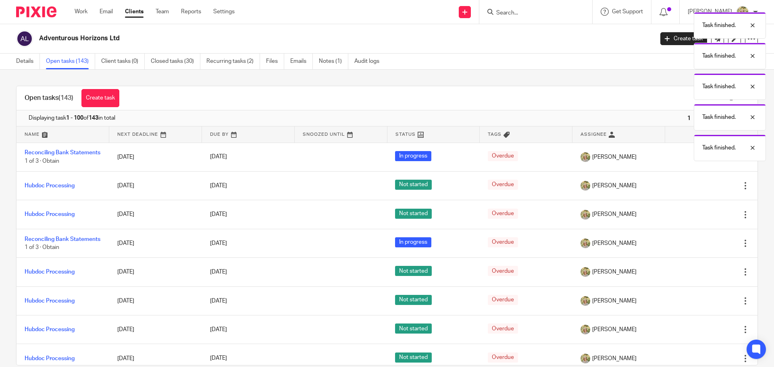
click at [701, 190] on icon at bounding box center [705, 186] width 8 height 8
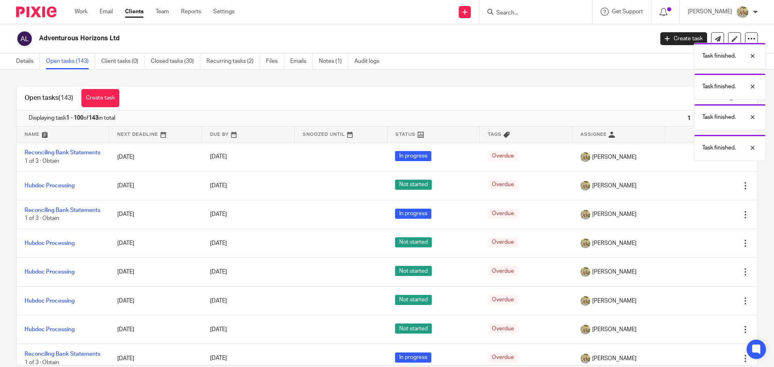
click at [701, 190] on icon at bounding box center [705, 186] width 8 height 8
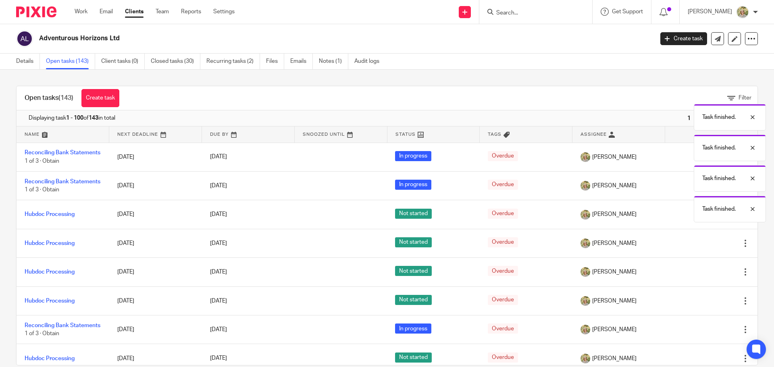
click at [685, 193] on body "Work Email Clients Team Reports Settings Work Email Clients Team Reports Settin…" at bounding box center [387, 183] width 774 height 367
click at [701, 190] on icon at bounding box center [705, 186] width 8 height 8
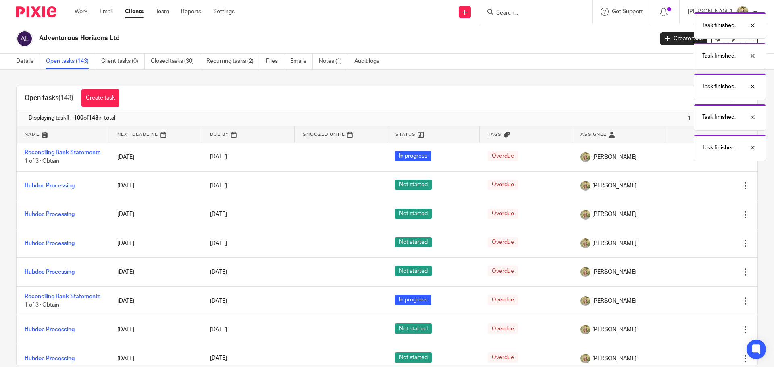
click at [701, 190] on icon at bounding box center [705, 186] width 8 height 8
click at [701, 211] on icon at bounding box center [705, 215] width 8 height 8
click at [701, 190] on icon at bounding box center [705, 186] width 8 height 8
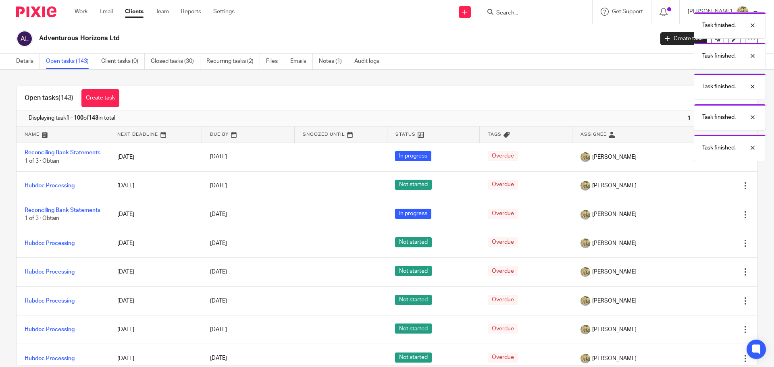
click at [701, 190] on icon at bounding box center [705, 186] width 8 height 8
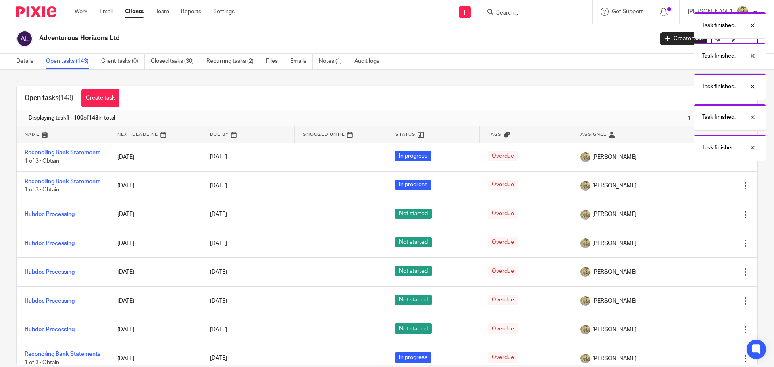
click at [701, 190] on icon at bounding box center [705, 186] width 8 height 8
click at [701, 211] on icon at bounding box center [705, 215] width 8 height 8
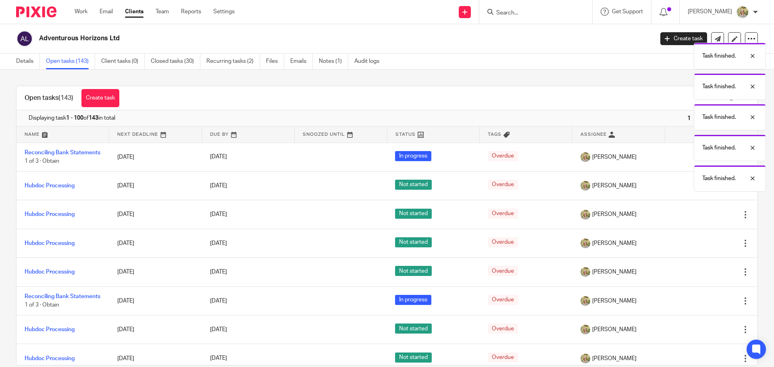
click at [701, 190] on icon at bounding box center [705, 186] width 8 height 8
click at [685, 193] on body "Work Email Clients Team Reports Settings Work Email Clients Team Reports Settin…" at bounding box center [387, 183] width 774 height 367
click at [701, 190] on icon at bounding box center [705, 186] width 8 height 8
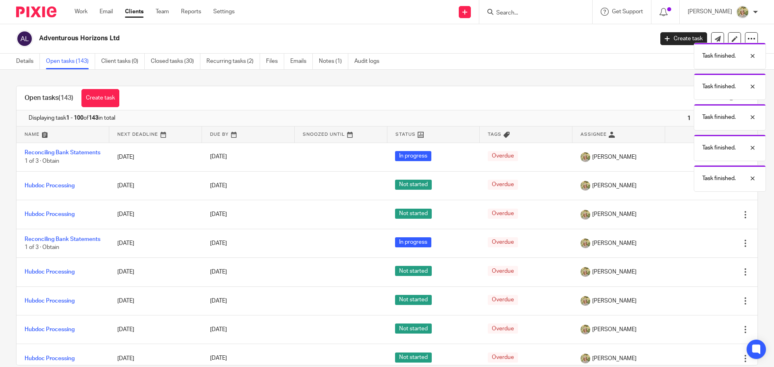
click at [701, 190] on icon at bounding box center [705, 186] width 8 height 8
click at [701, 211] on icon at bounding box center [705, 215] width 8 height 8
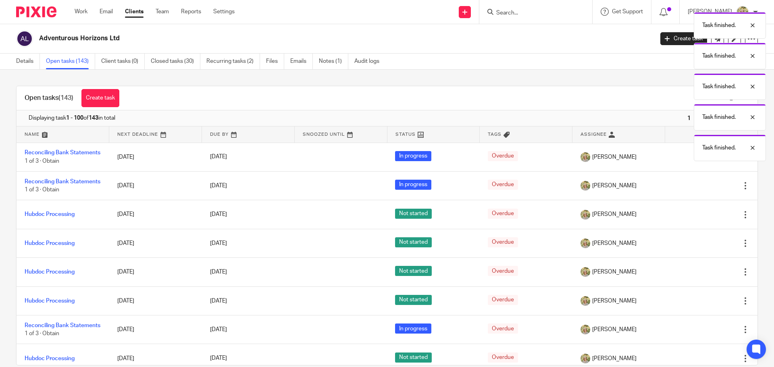
click at [701, 190] on icon at bounding box center [705, 186] width 8 height 8
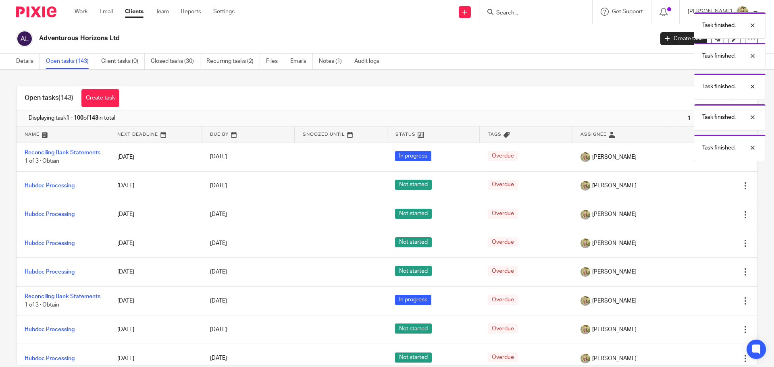
click at [701, 190] on icon at bounding box center [705, 186] width 8 height 8
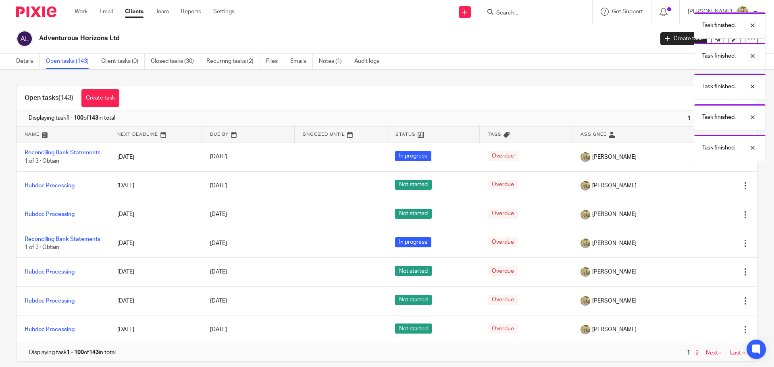
click at [701, 190] on icon at bounding box center [705, 186] width 8 height 8
click at [685, 211] on div at bounding box center [707, 215] width 69 height 8
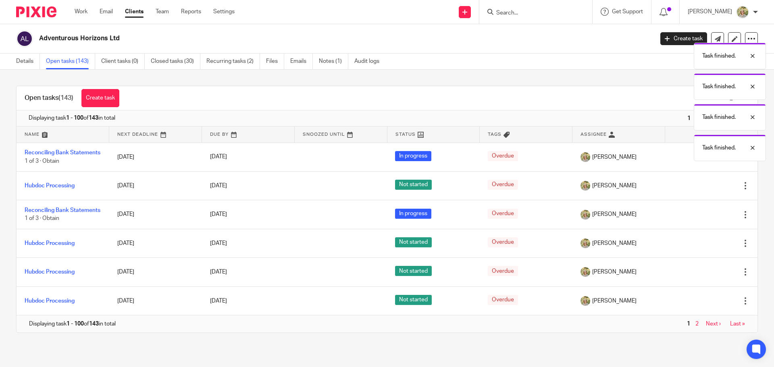
click at [685, 190] on div at bounding box center [707, 186] width 69 height 8
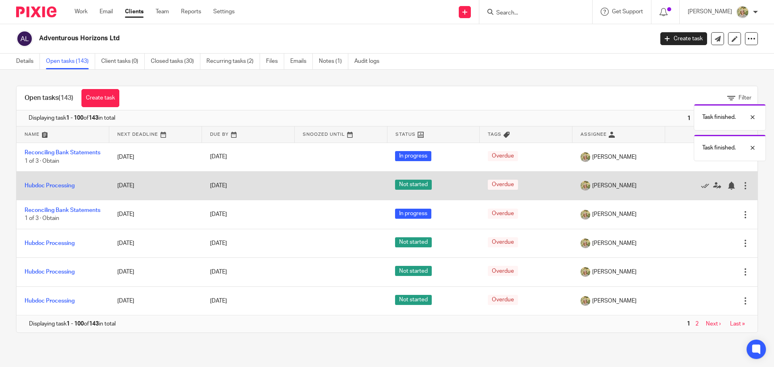
click at [685, 190] on div at bounding box center [707, 186] width 69 height 8
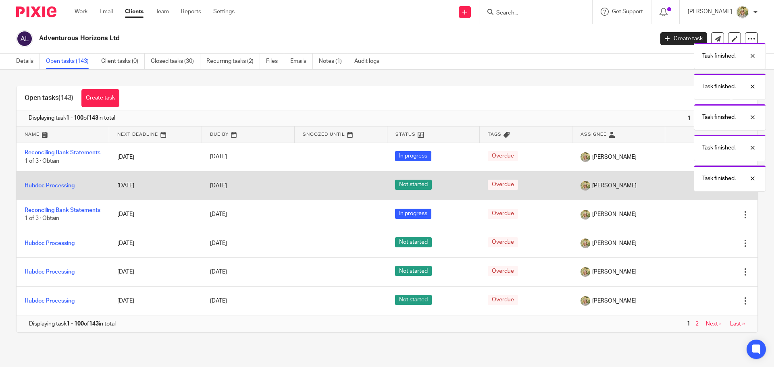
click at [685, 190] on div at bounding box center [707, 186] width 69 height 8
click at [701, 190] on icon at bounding box center [705, 186] width 8 height 8
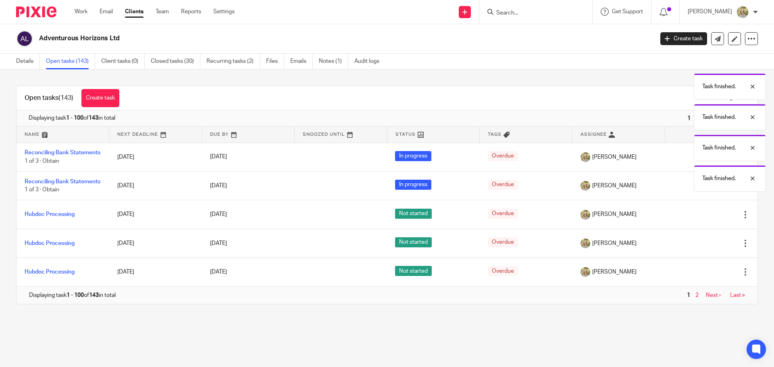
click at [701, 190] on icon at bounding box center [705, 186] width 8 height 8
click at [691, 161] on div "Task finished. Task finished. Task finished. Task finished. Task finished." at bounding box center [576, 84] width 379 height 153
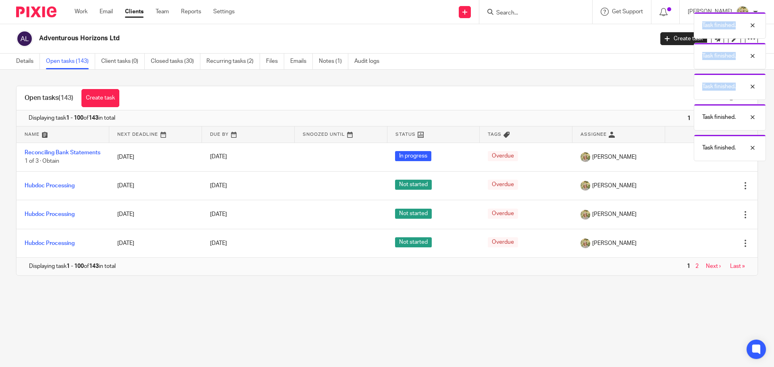
click at [701, 190] on icon at bounding box center [705, 186] width 8 height 8
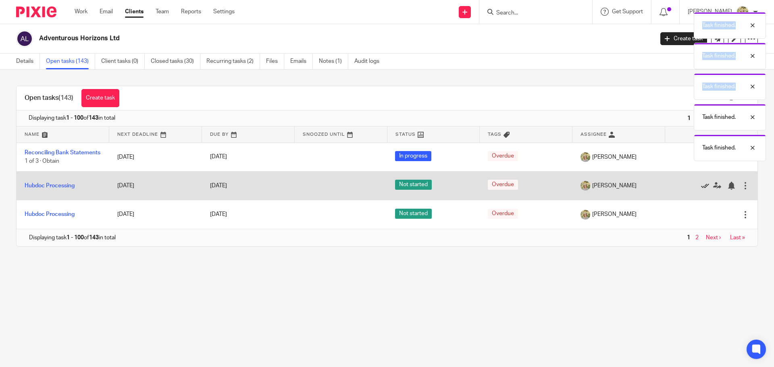
click at [701, 190] on icon at bounding box center [705, 186] width 8 height 8
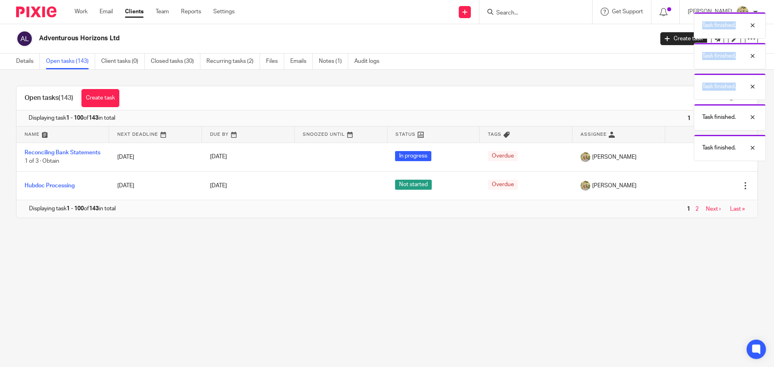
click at [701, 190] on icon at bounding box center [705, 186] width 8 height 8
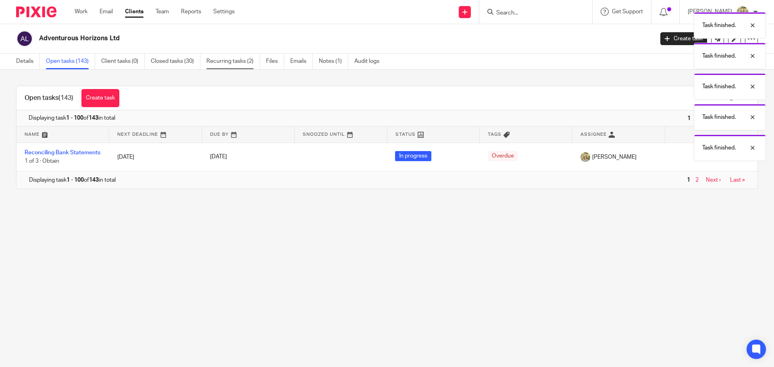
click at [237, 61] on link "Recurring tasks (2)" at bounding box center [234, 62] width 54 height 16
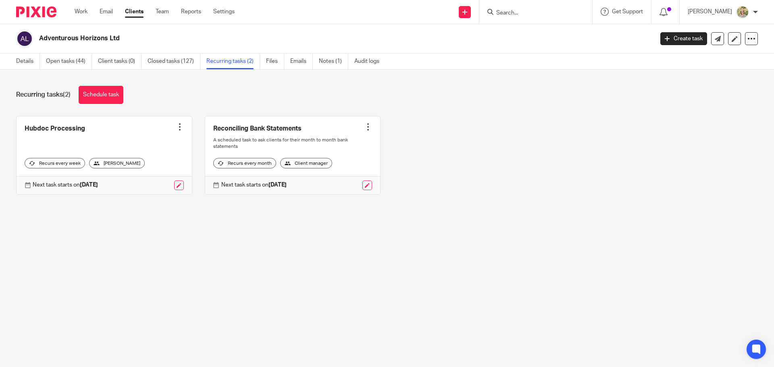
click at [180, 131] on link at bounding box center [104, 156] width 175 height 78
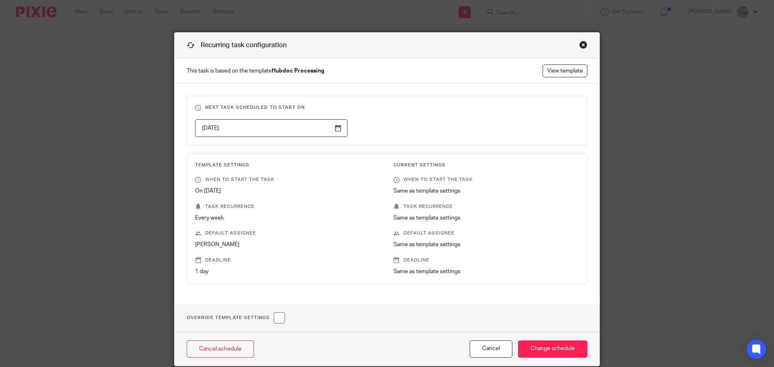
click at [580, 47] on div "Close this dialog window" at bounding box center [584, 45] width 8 height 8
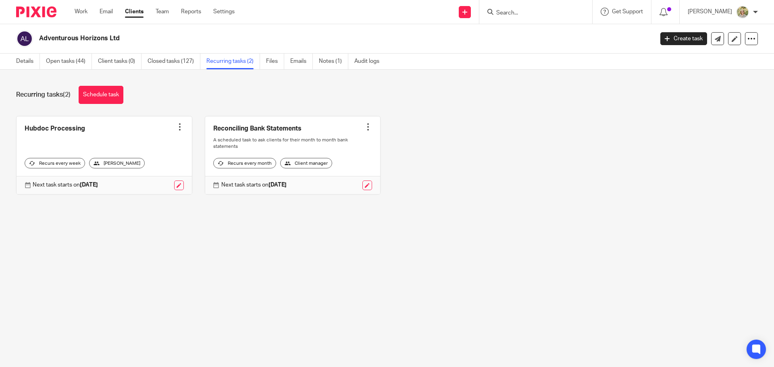
click at [176, 127] on div at bounding box center [180, 127] width 8 height 8
click at [152, 178] on span "Cancel schedule" at bounding box center [147, 178] width 42 height 6
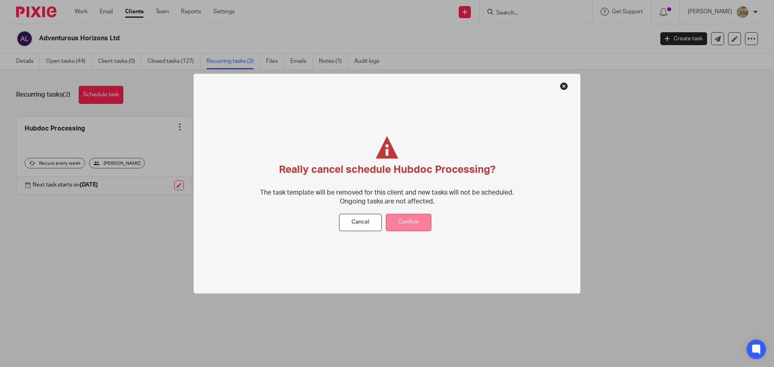
click at [409, 224] on button "Confirm" at bounding box center [409, 222] width 46 height 17
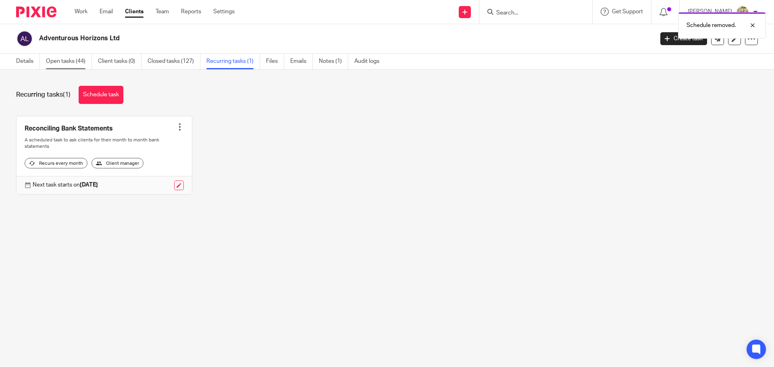
click at [60, 64] on link "Open tasks (44)" at bounding box center [69, 62] width 46 height 16
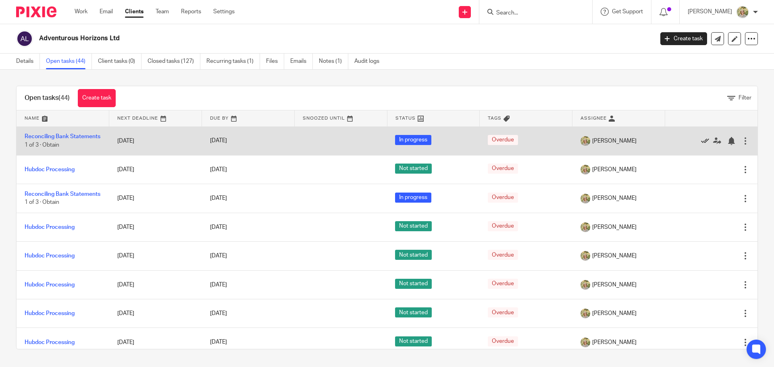
click at [701, 141] on icon at bounding box center [705, 141] width 8 height 8
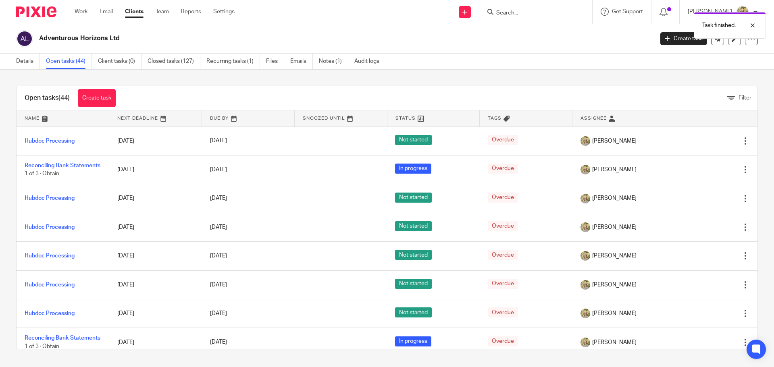
click at [701, 141] on icon at bounding box center [705, 141] width 8 height 8
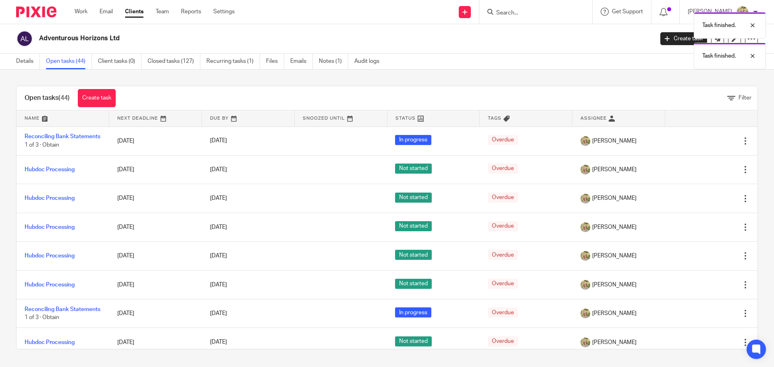
click at [701, 141] on icon at bounding box center [705, 141] width 8 height 8
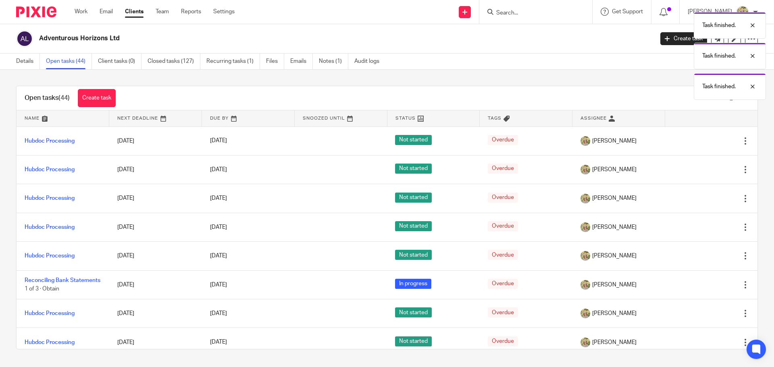
click at [701, 141] on icon at bounding box center [705, 141] width 8 height 8
click at [701, 166] on icon at bounding box center [705, 170] width 8 height 8
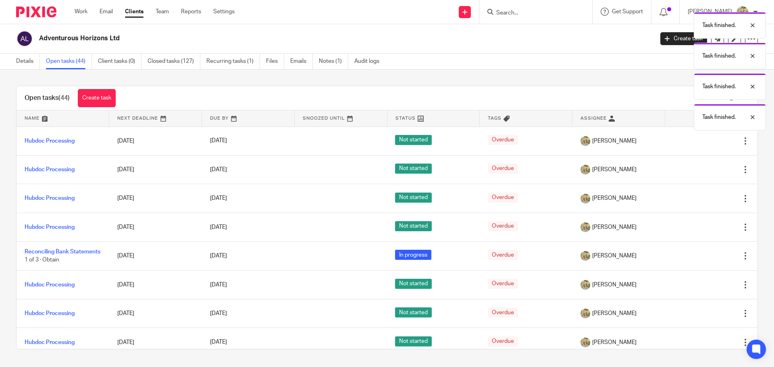
click at [701, 141] on icon at bounding box center [705, 141] width 8 height 8
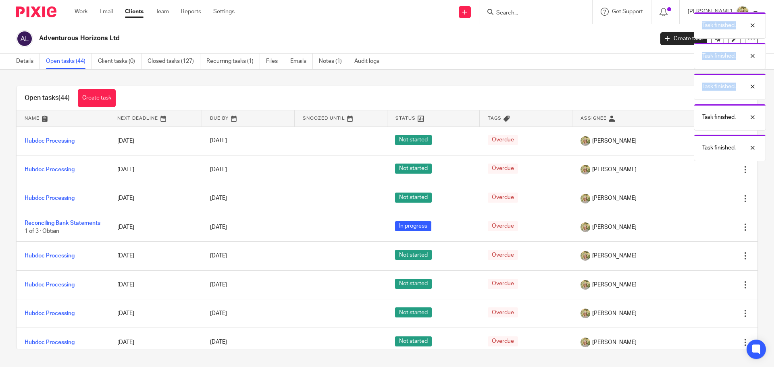
click at [687, 141] on div "Task finished. Task finished. Task finished. Task finished. Task finished." at bounding box center [576, 84] width 379 height 153
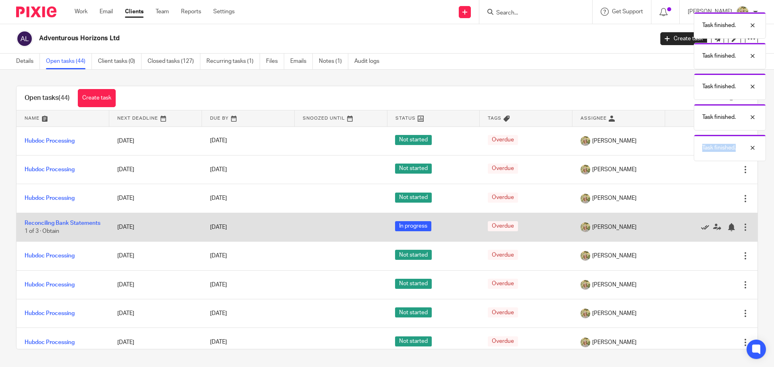
click at [701, 229] on icon at bounding box center [705, 227] width 8 height 8
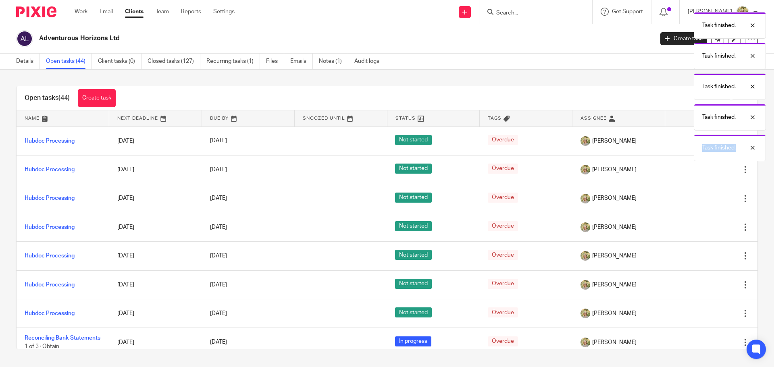
click at [701, 229] on icon at bounding box center [705, 227] width 8 height 8
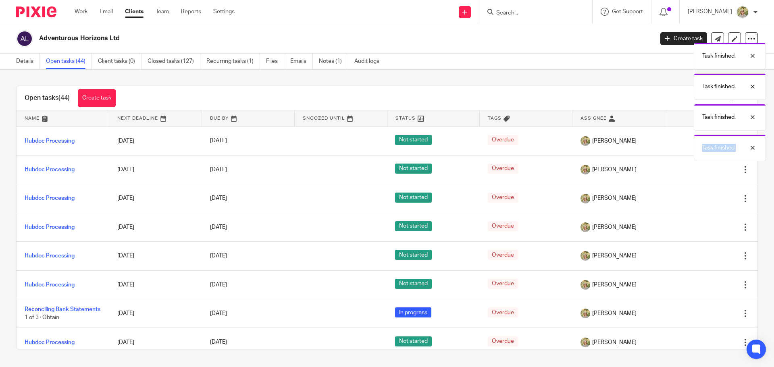
click at [701, 229] on icon at bounding box center [705, 227] width 8 height 8
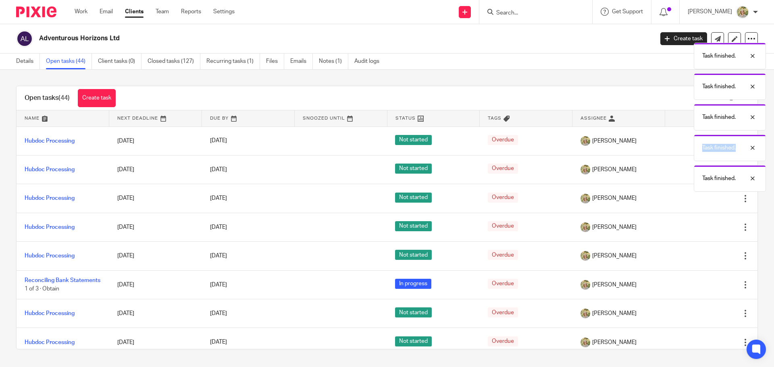
click at [701, 229] on icon at bounding box center [705, 227] width 8 height 8
click at [701, 252] on icon at bounding box center [705, 256] width 8 height 8
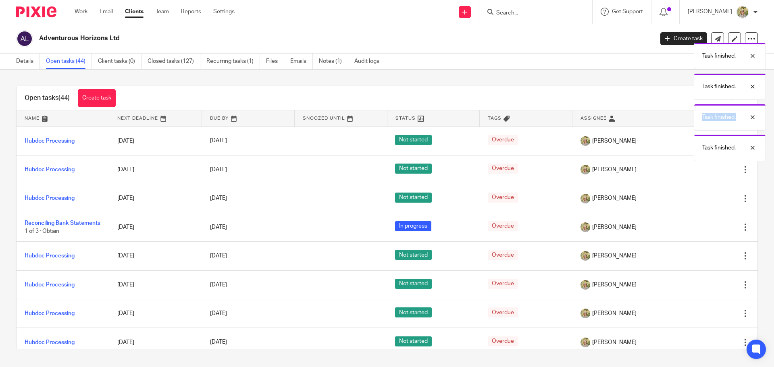
click at [701, 229] on icon at bounding box center [705, 227] width 8 height 8
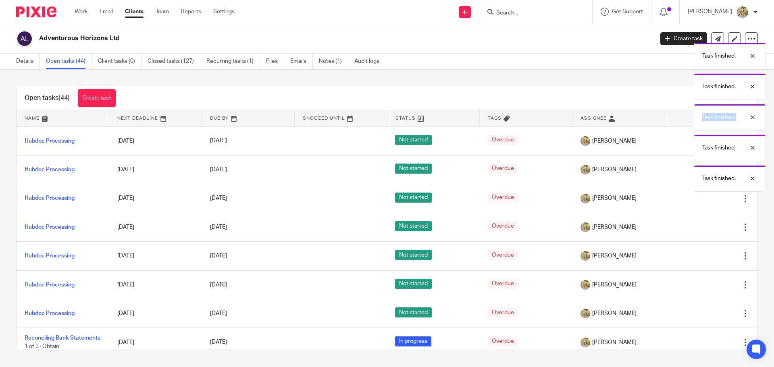
click at [701, 229] on icon at bounding box center [705, 227] width 8 height 8
click at [701, 252] on icon at bounding box center [705, 256] width 8 height 8
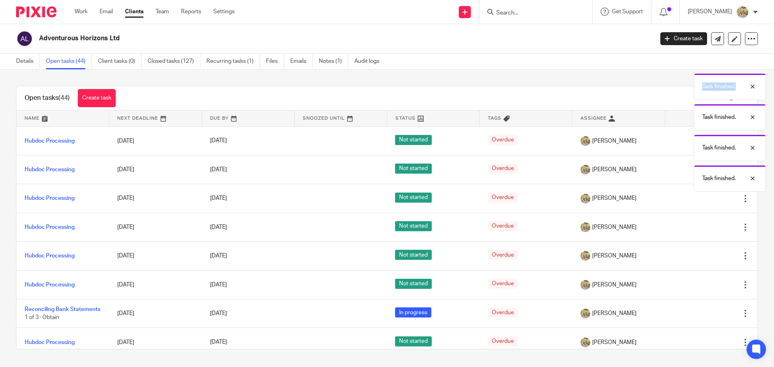
click at [701, 229] on icon at bounding box center [705, 227] width 8 height 8
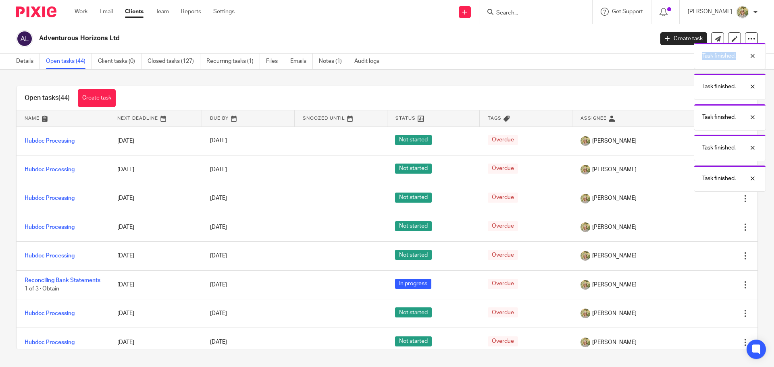
click at [701, 229] on icon at bounding box center [705, 227] width 8 height 8
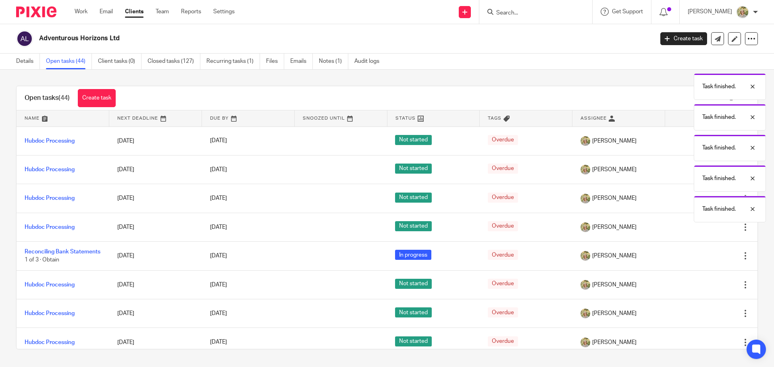
click at [701, 229] on icon at bounding box center [705, 227] width 8 height 8
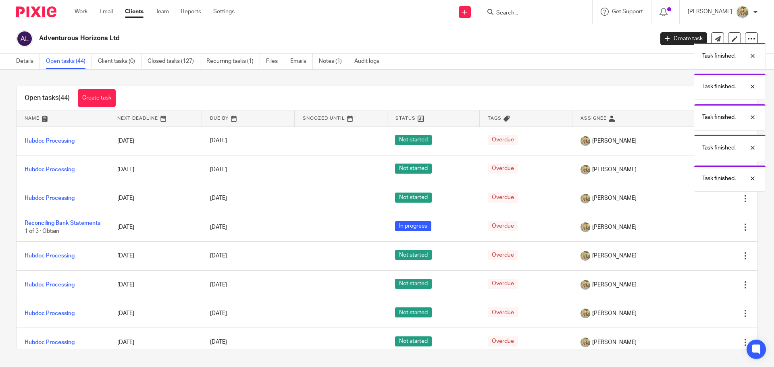
click at [701, 229] on icon at bounding box center [705, 227] width 8 height 8
click at [701, 252] on icon at bounding box center [705, 256] width 8 height 8
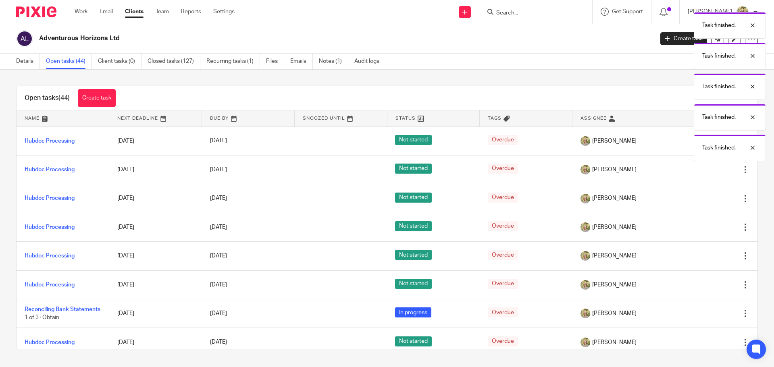
click at [701, 229] on icon at bounding box center [705, 227] width 8 height 8
click at [701, 252] on icon at bounding box center [705, 256] width 8 height 8
click at [701, 229] on icon at bounding box center [705, 227] width 8 height 8
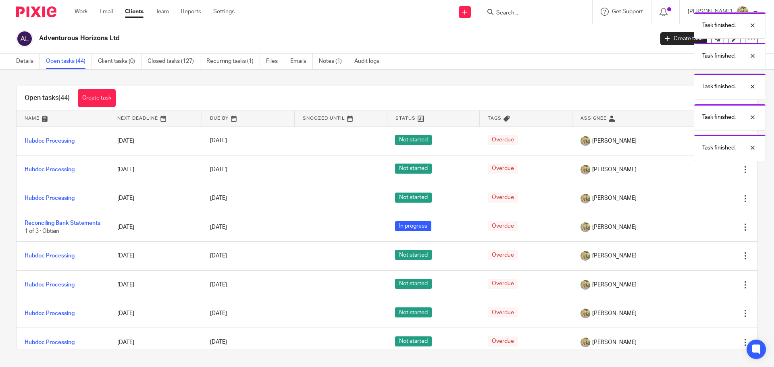
click at [701, 229] on icon at bounding box center [705, 227] width 8 height 8
click at [701, 252] on icon at bounding box center [705, 256] width 8 height 8
click at [701, 229] on icon at bounding box center [705, 227] width 8 height 8
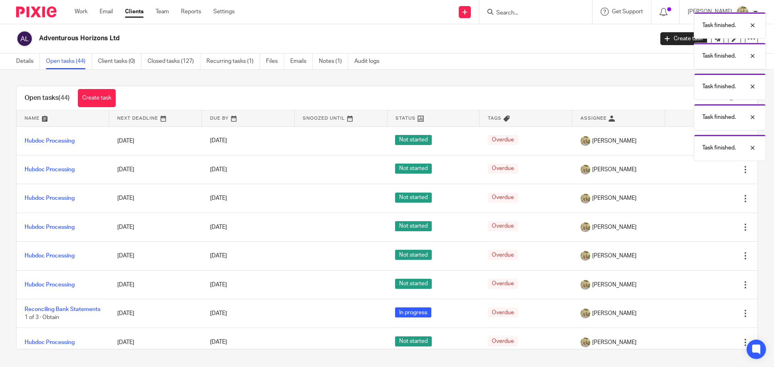
click at [701, 229] on icon at bounding box center [705, 227] width 8 height 8
click at [701, 252] on icon at bounding box center [705, 256] width 8 height 8
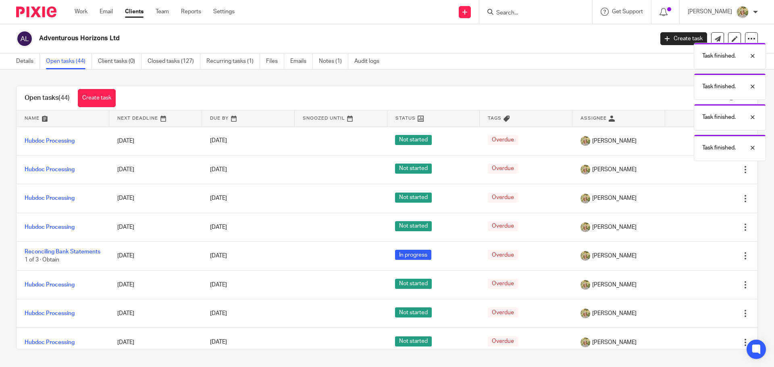
click at [701, 229] on icon at bounding box center [705, 227] width 8 height 8
click at [701, 252] on icon at bounding box center [705, 256] width 8 height 8
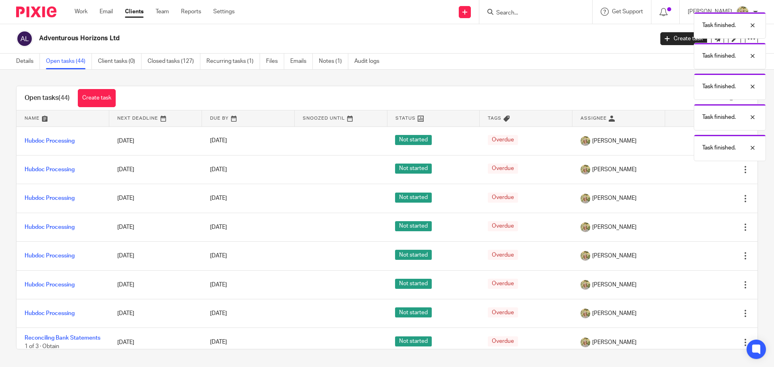
click at [701, 229] on icon at bounding box center [705, 227] width 8 height 8
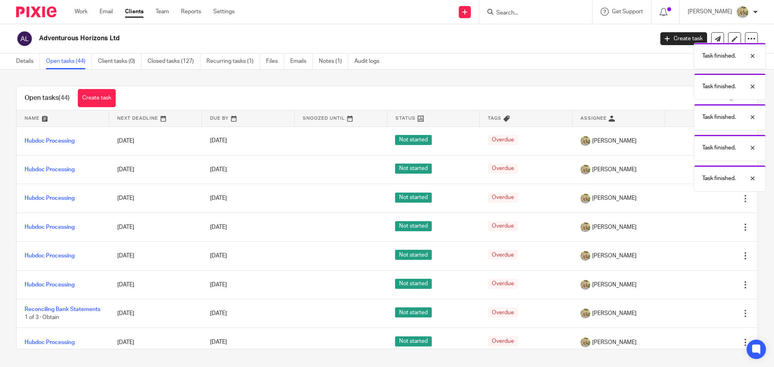
click at [701, 229] on icon at bounding box center [705, 227] width 8 height 8
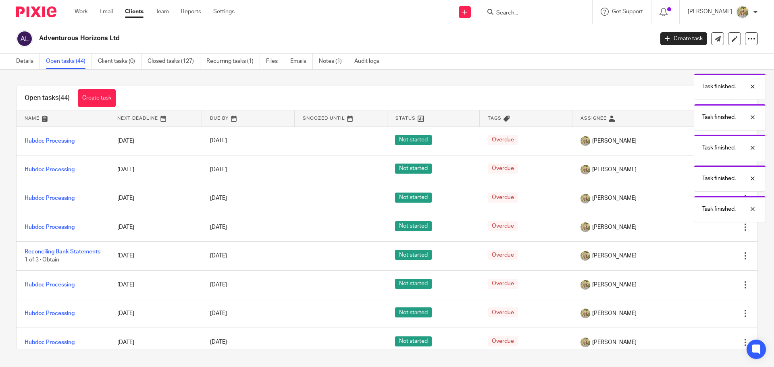
click at [701, 229] on icon at bounding box center [705, 227] width 8 height 8
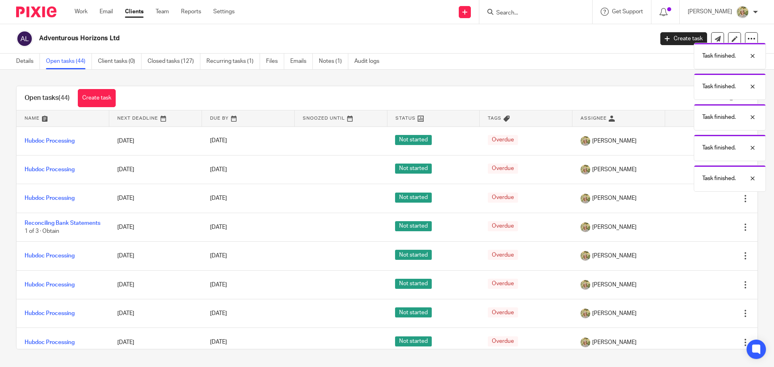
click at [701, 229] on icon at bounding box center [705, 227] width 8 height 8
click at [701, 252] on icon at bounding box center [705, 256] width 8 height 8
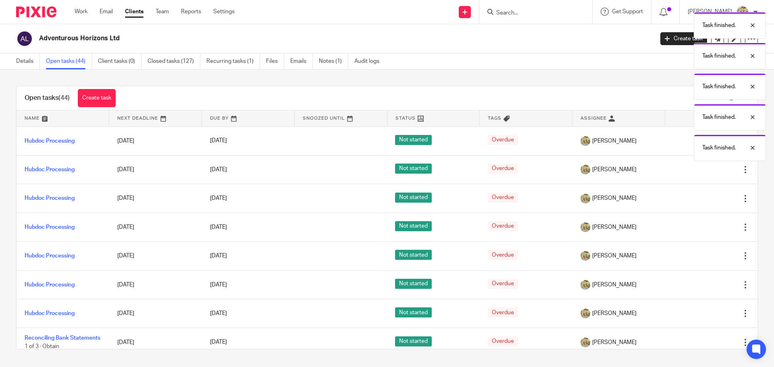
click at [701, 229] on icon at bounding box center [705, 227] width 8 height 8
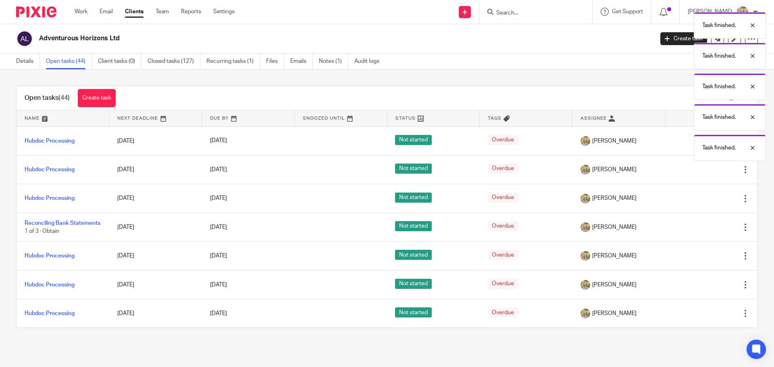
click at [686, 229] on div at bounding box center [707, 227] width 69 height 8
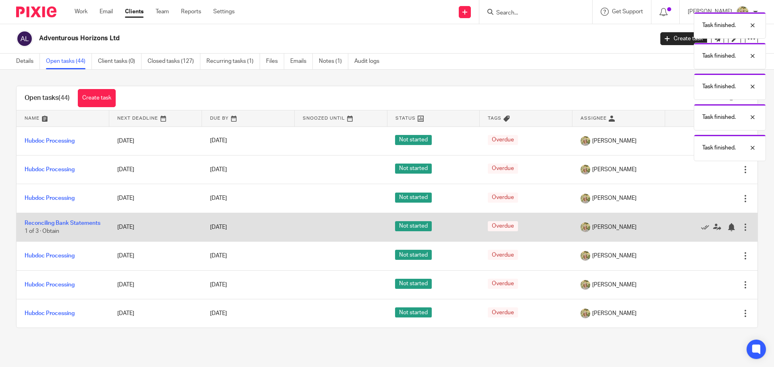
click at [686, 229] on div at bounding box center [707, 227] width 69 height 8
click at [701, 230] on icon at bounding box center [705, 227] width 8 height 8
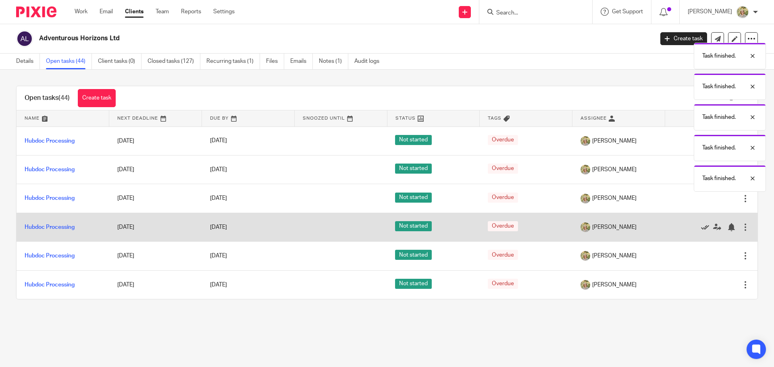
click at [701, 230] on icon at bounding box center [705, 227] width 8 height 8
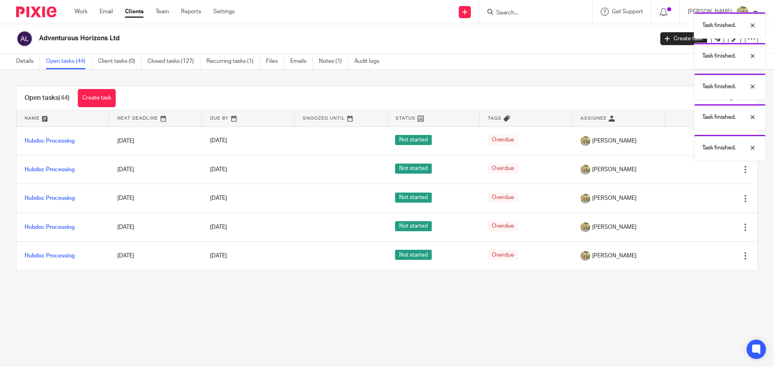
click at [701, 230] on icon at bounding box center [705, 227] width 8 height 8
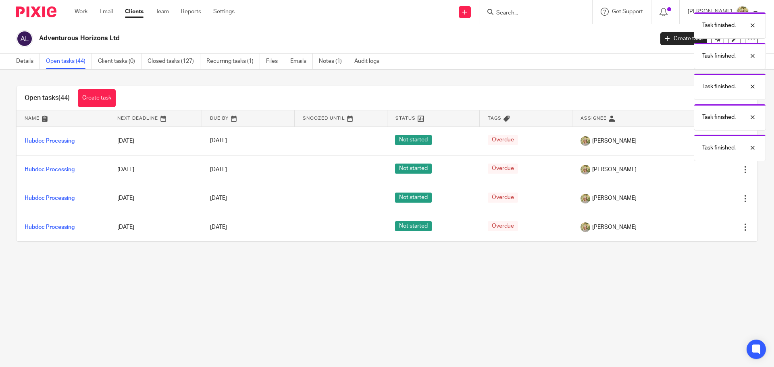
click at [701, 230] on icon at bounding box center [705, 227] width 8 height 8
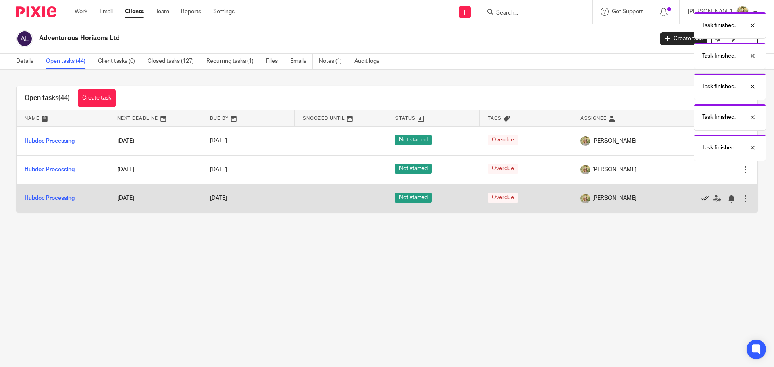
click at [701, 199] on icon at bounding box center [705, 199] width 8 height 8
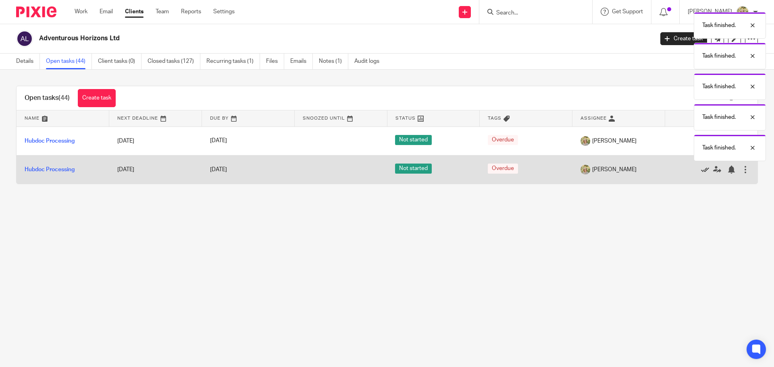
click at [701, 169] on icon at bounding box center [705, 170] width 8 height 8
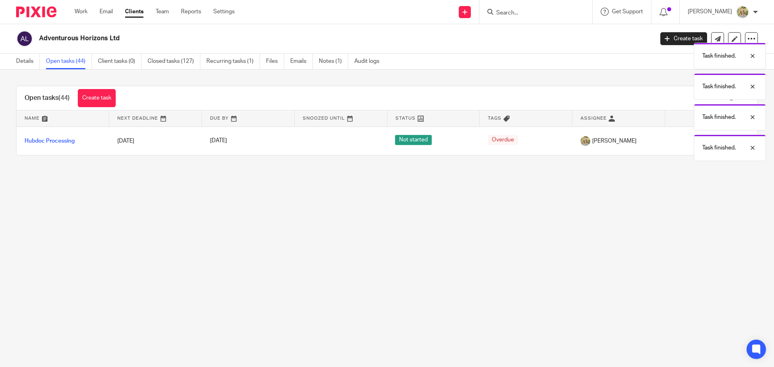
click at [655, 218] on main "Adventurous Horizons Ltd Create task Update from Companies House Export data Me…" at bounding box center [387, 183] width 774 height 367
click at [657, 247] on main "Adventurous Horizons Ltd Create task Update from Companies House Export data Me…" at bounding box center [387, 183] width 774 height 367
click at [753, 148] on div at bounding box center [747, 148] width 22 height 10
click at [756, 146] on div "Task finished. Task finished. Task finished. Task finished. Task finished." at bounding box center [576, 100] width 379 height 184
click at [722, 199] on main "Adventurous Horizons Ltd Create task Update from Companies House Export data Me…" at bounding box center [387, 183] width 774 height 367
